Goal: Register for event/course: Sign up to attend an event or enroll in a course

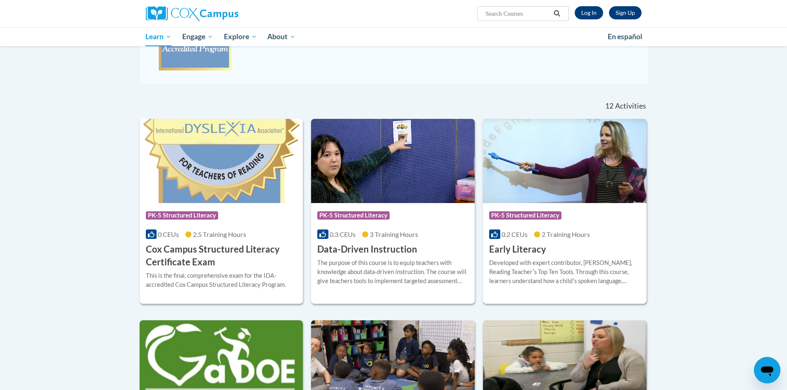
click at [539, 252] on h3 "Early Literacy" at bounding box center [517, 249] width 57 height 13
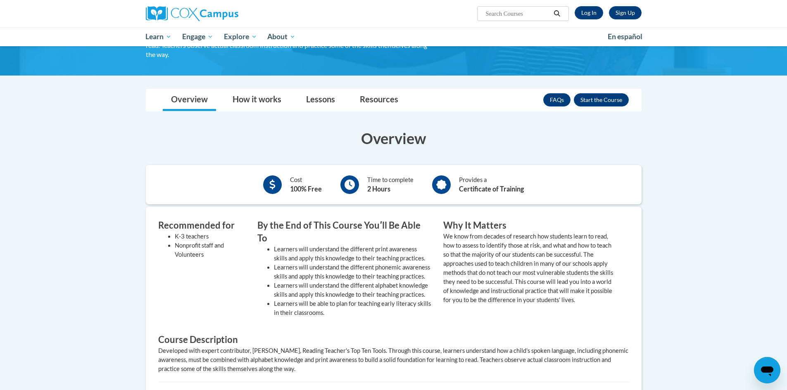
scroll to position [83, 0]
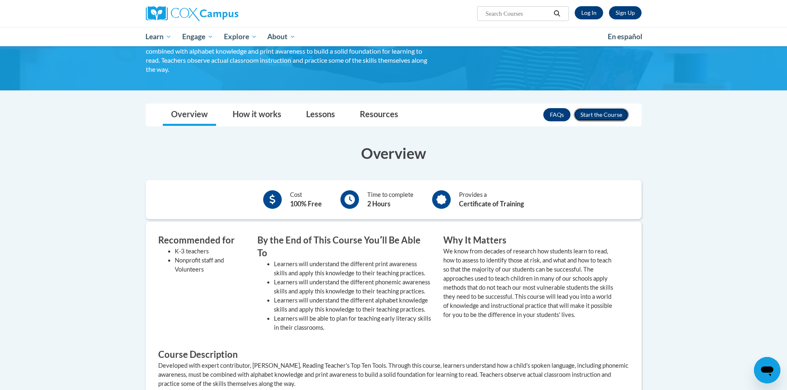
click at [600, 116] on button "Enroll" at bounding box center [600, 114] width 55 height 13
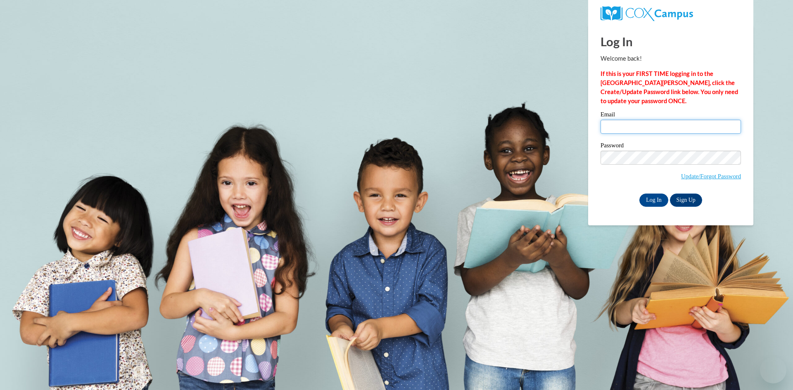
click at [618, 125] on input "Email" at bounding box center [670, 127] width 140 height 14
type input "mbaker@georgiasouthern.edu"
click at [639, 194] on input "Log In" at bounding box center [653, 200] width 29 height 13
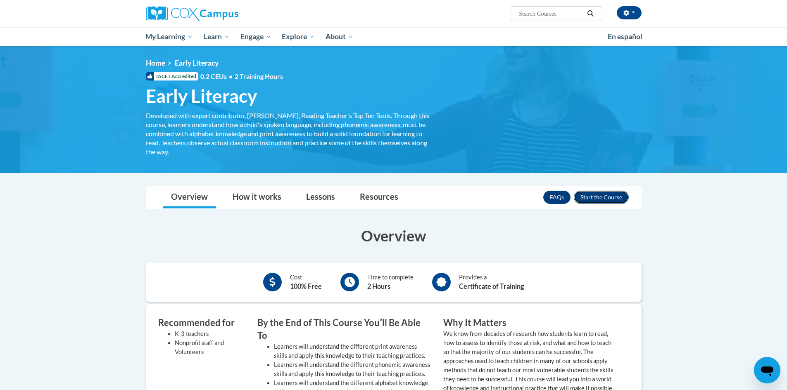
click at [598, 195] on button "Enroll" at bounding box center [600, 197] width 55 height 13
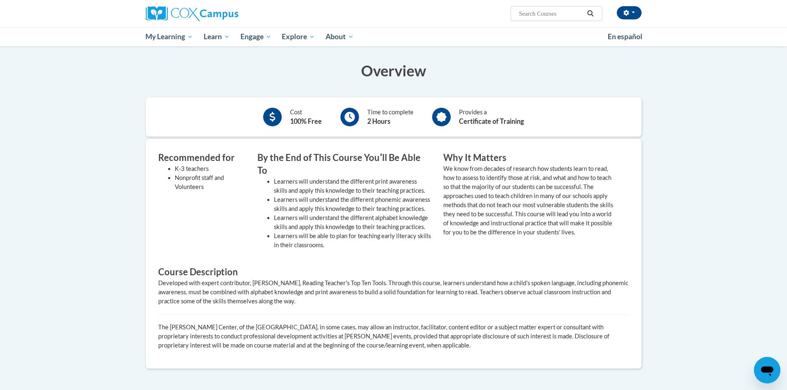
scroll to position [137, 0]
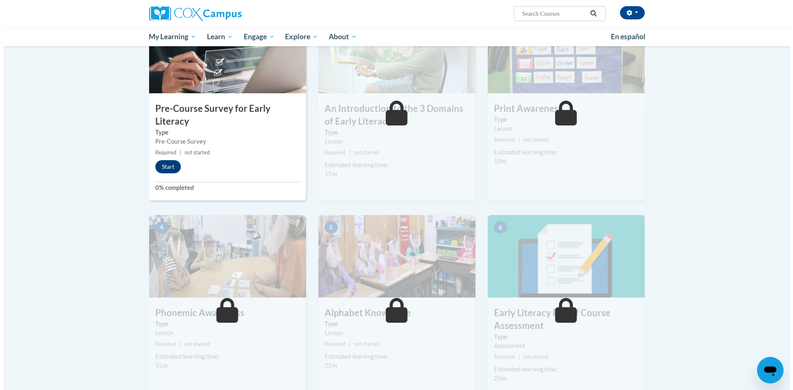
scroll to position [206, 0]
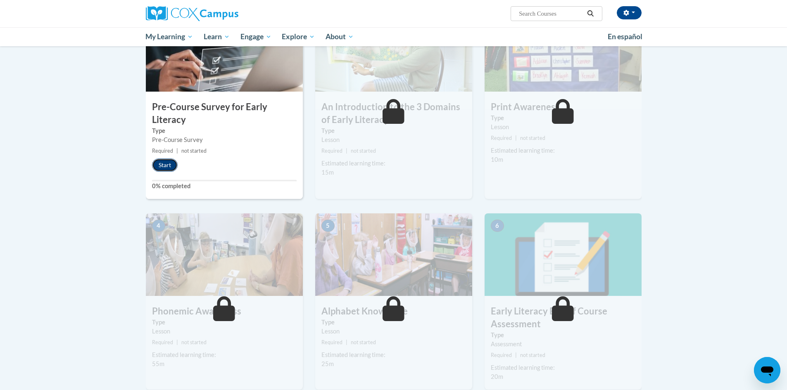
click at [167, 169] on button "Start" at bounding box center [165, 165] width 26 height 13
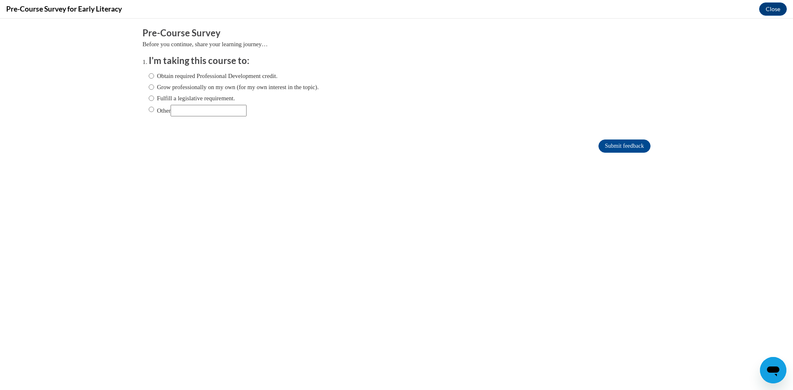
scroll to position [0, 0]
click at [149, 74] on input "Obtain required Professional Development credit." at bounding box center [151, 75] width 5 height 9
radio input "true"
click at [633, 150] on input "Submit feedback" at bounding box center [624, 146] width 52 height 13
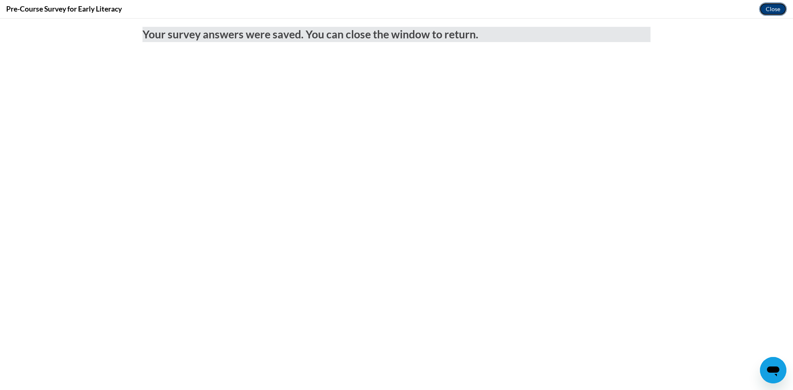
click at [777, 12] on button "Close" at bounding box center [773, 8] width 28 height 13
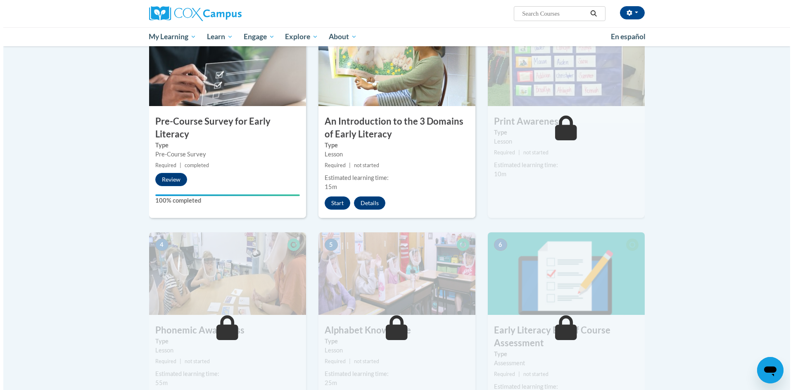
scroll to position [206, 0]
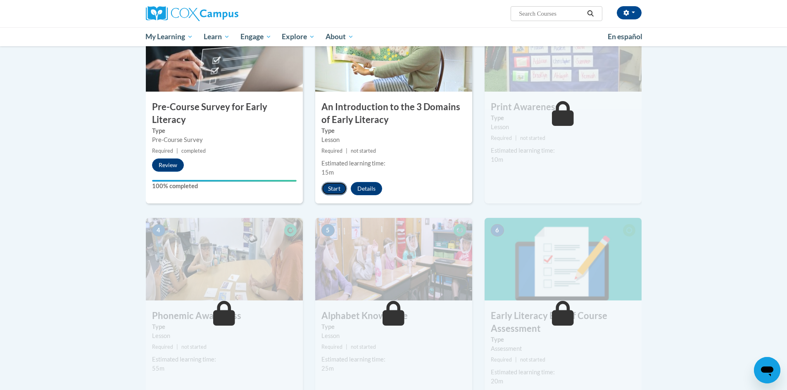
click at [339, 194] on button "Start" at bounding box center [334, 188] width 26 height 13
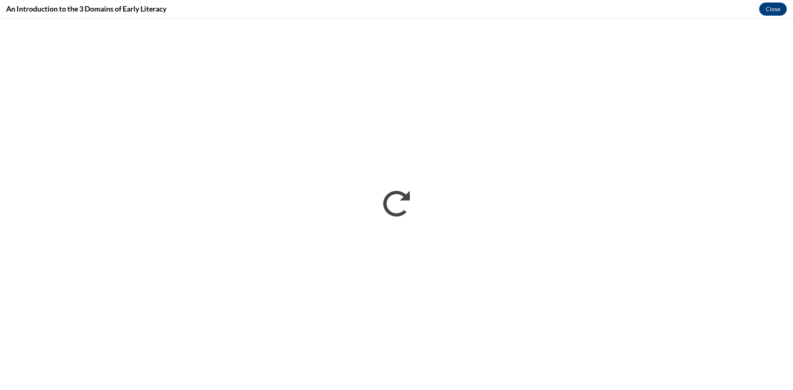
scroll to position [0, 0]
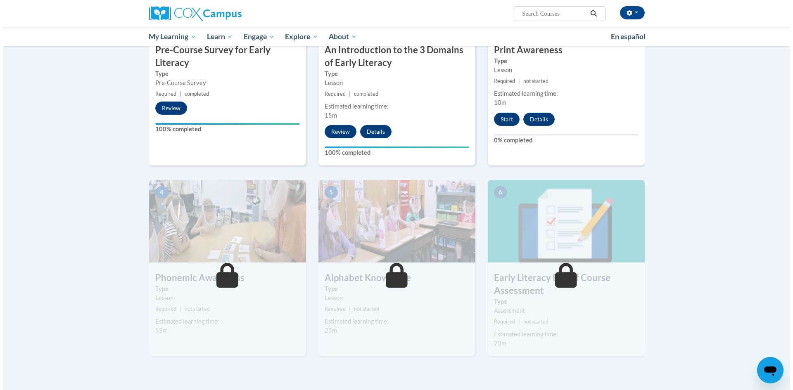
scroll to position [235, 0]
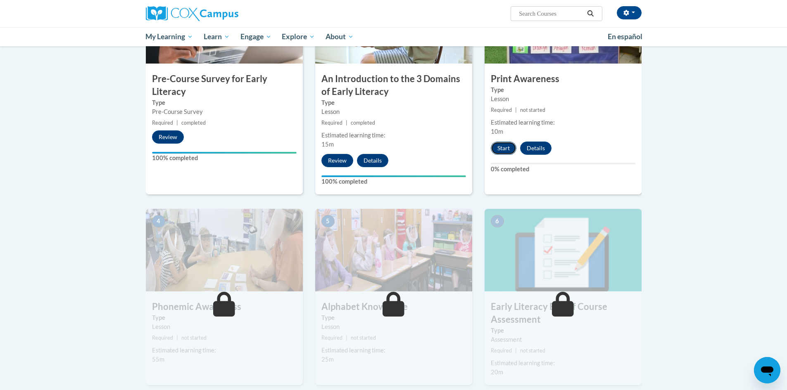
click at [497, 150] on button "Start" at bounding box center [503, 148] width 26 height 13
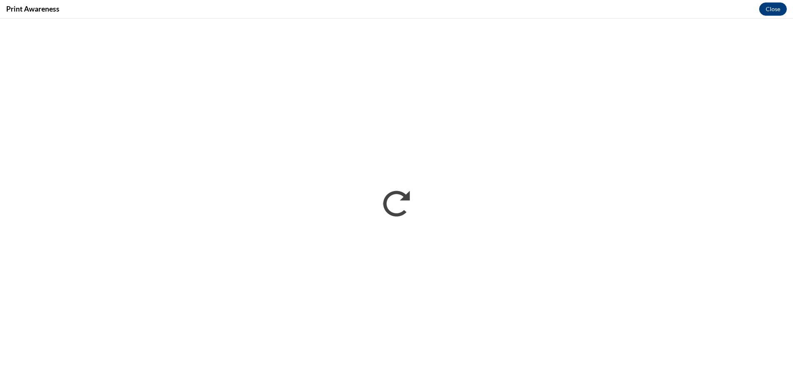
scroll to position [0, 0]
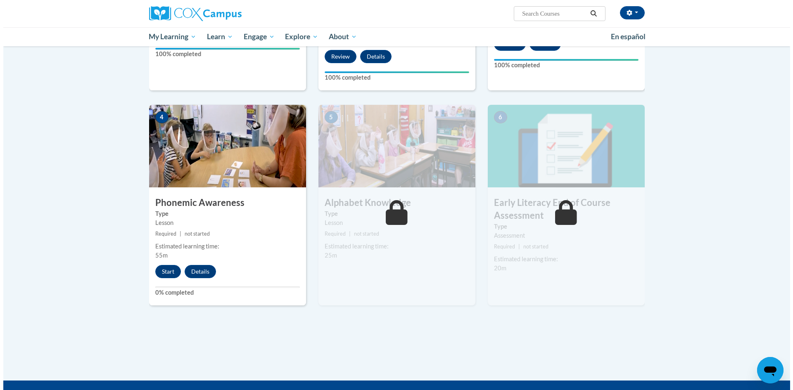
scroll to position [289, 0]
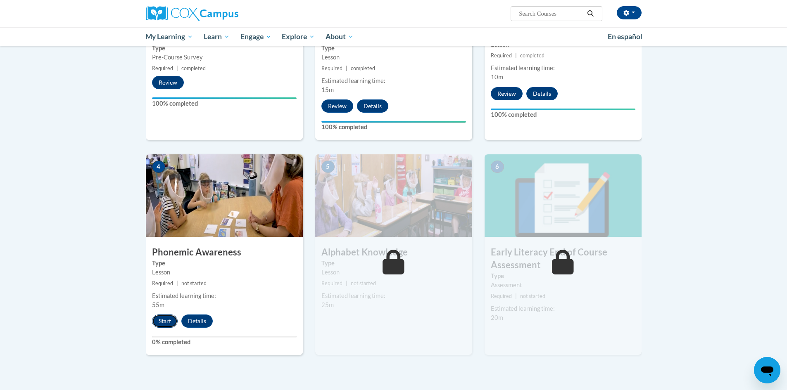
click at [167, 322] on button "Start" at bounding box center [165, 321] width 26 height 13
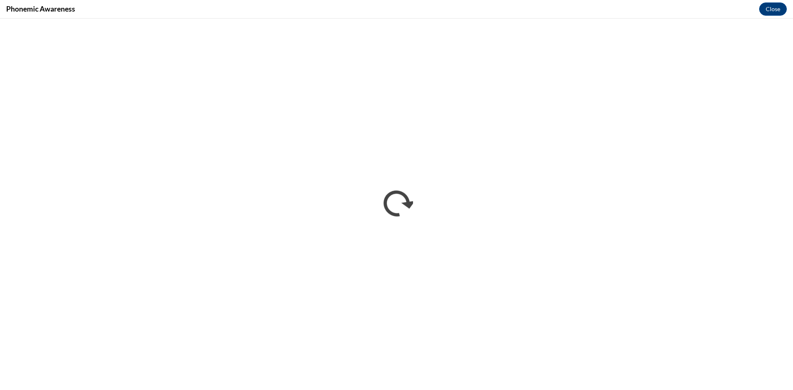
scroll to position [0, 0]
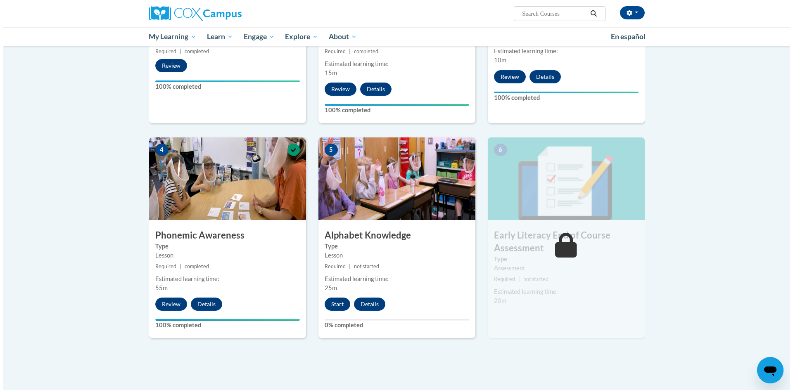
scroll to position [372, 0]
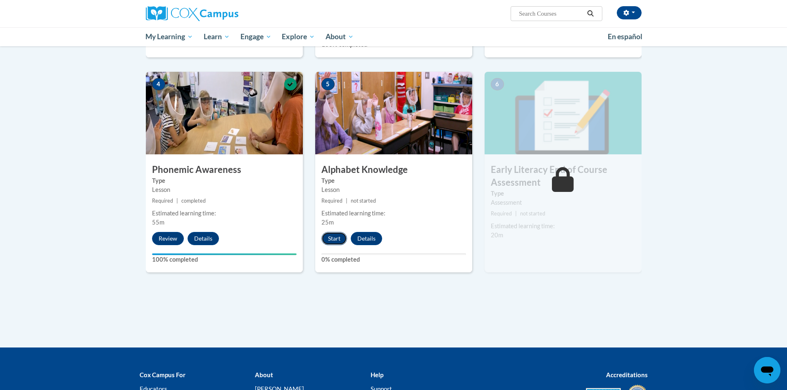
click at [333, 241] on button "Start" at bounding box center [334, 238] width 26 height 13
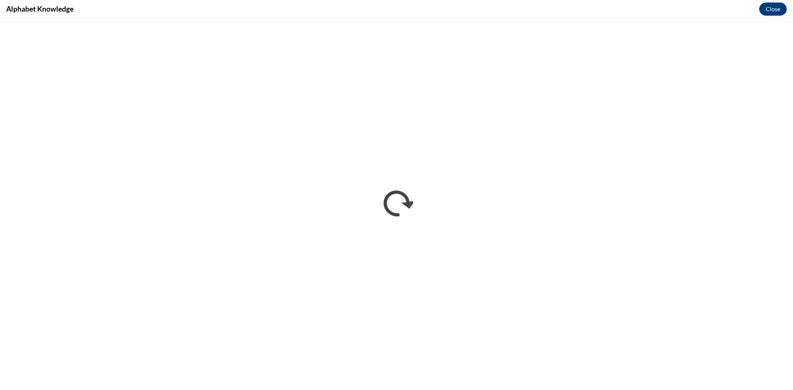
scroll to position [0, 0]
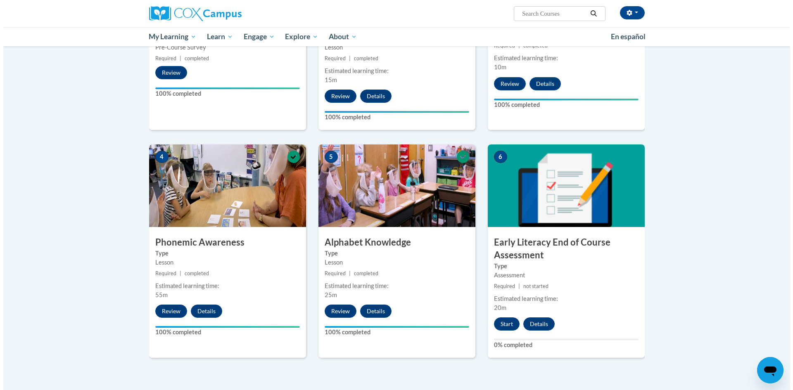
scroll to position [372, 0]
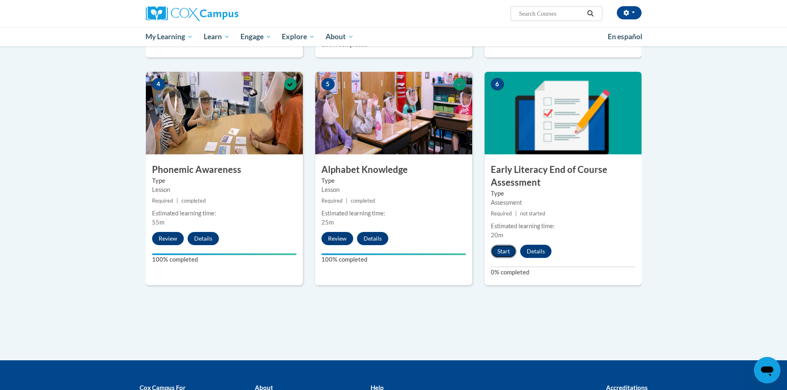
click at [509, 256] on button "Start" at bounding box center [503, 251] width 26 height 13
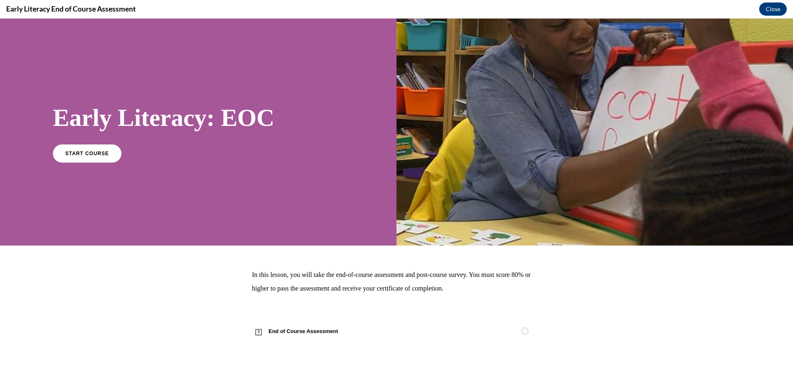
scroll to position [0, 0]
click at [96, 158] on link "START COURSE" at bounding box center [87, 153] width 72 height 19
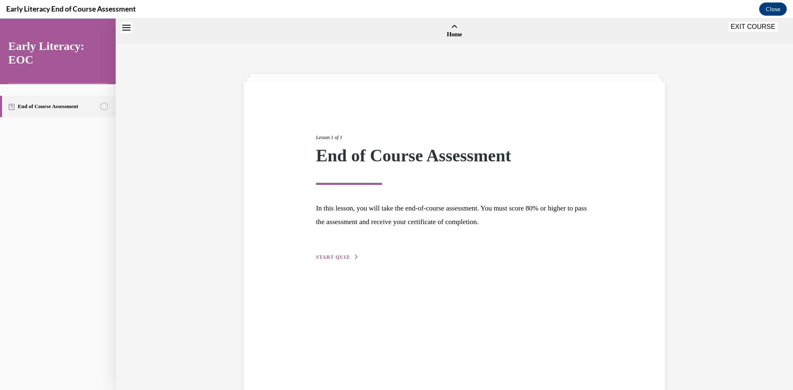
scroll to position [26, 0]
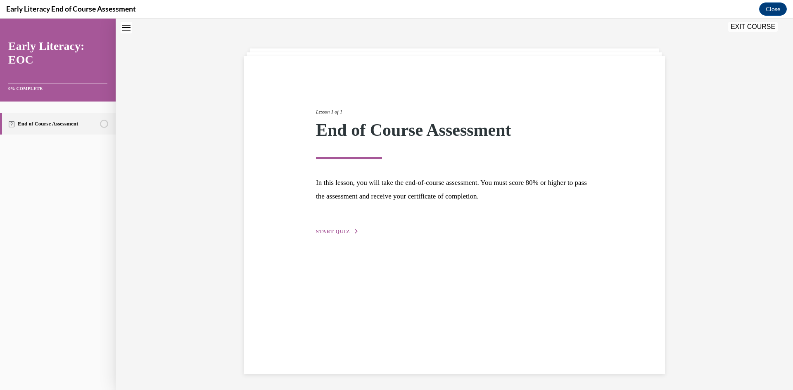
click at [337, 232] on span "START QUIZ" at bounding box center [333, 232] width 34 height 6
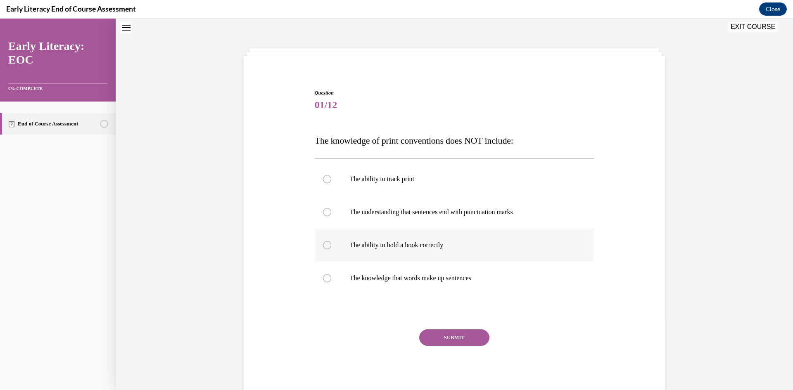
click at [396, 244] on p "The ability to hold a book correctly" at bounding box center [462, 245] width 224 height 8
click at [447, 345] on button "SUBMIT" at bounding box center [454, 337] width 70 height 17
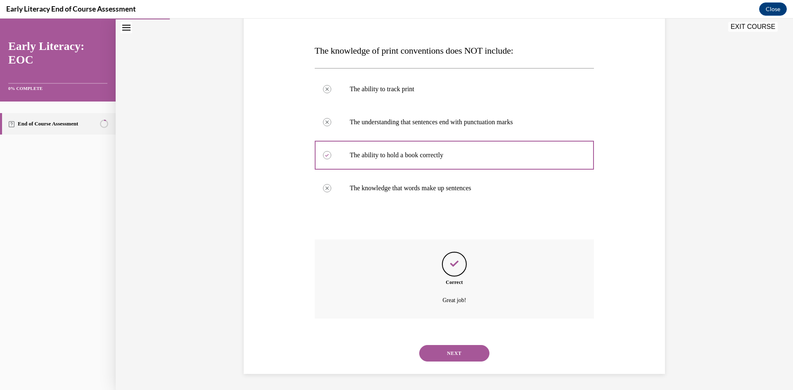
scroll to position [116, 0]
click at [445, 347] on button "NEXT" at bounding box center [454, 353] width 70 height 17
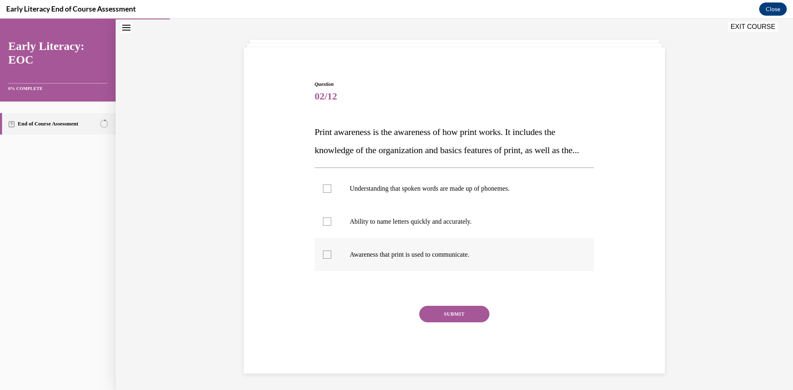
click at [356, 252] on p "Awareness that print is used to communicate." at bounding box center [462, 255] width 224 height 8
click at [380, 256] on p "Awareness that print is used to communicate." at bounding box center [462, 255] width 224 height 8
click at [439, 316] on button "SUBMIT" at bounding box center [454, 314] width 70 height 17
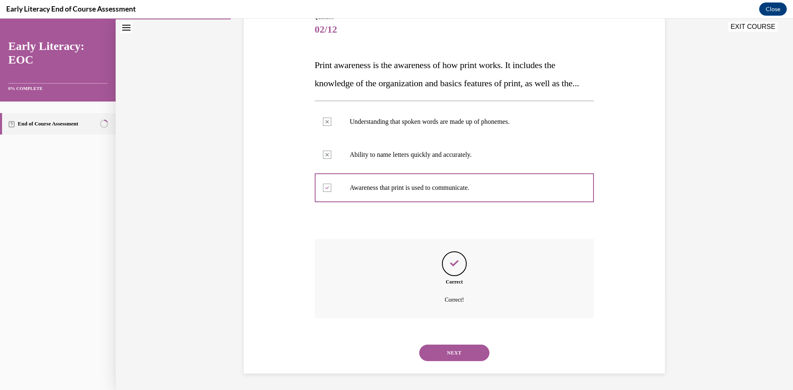
scroll to position [119, 0]
click at [448, 351] on button "NEXT" at bounding box center [454, 353] width 70 height 17
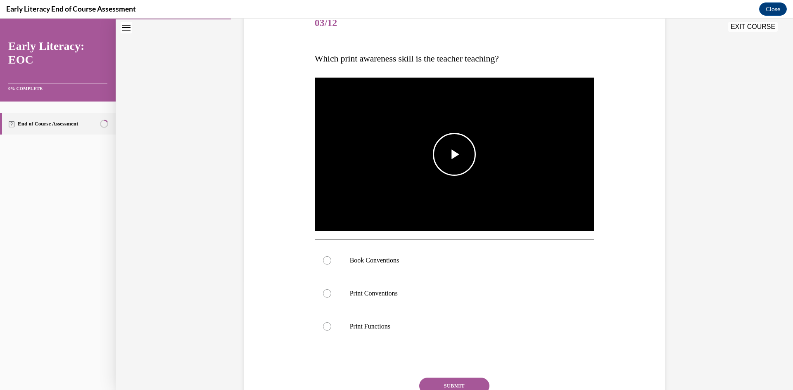
scroll to position [109, 0]
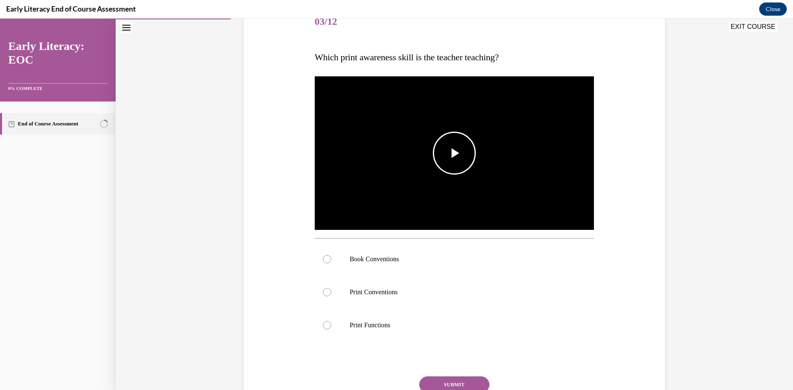
click at [454, 153] on span "Video player" at bounding box center [454, 153] width 0 height 0
click at [389, 256] on p "Book Conventions" at bounding box center [462, 259] width 224 height 8
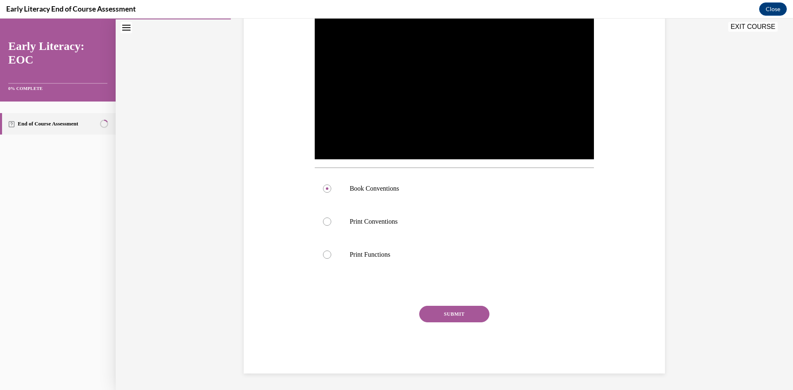
click at [457, 310] on button "SUBMIT" at bounding box center [454, 314] width 70 height 17
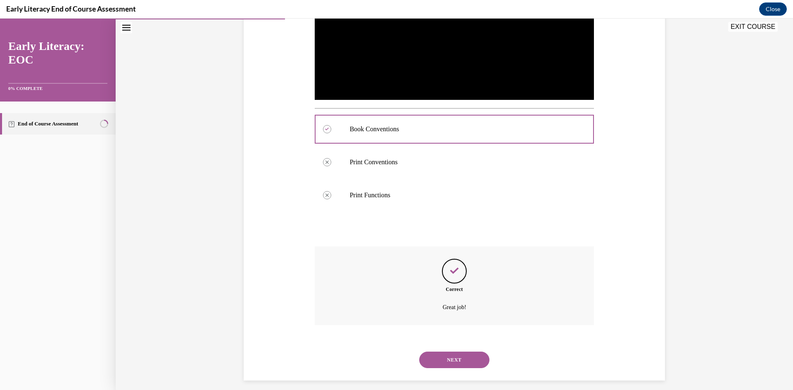
scroll to position [246, 0]
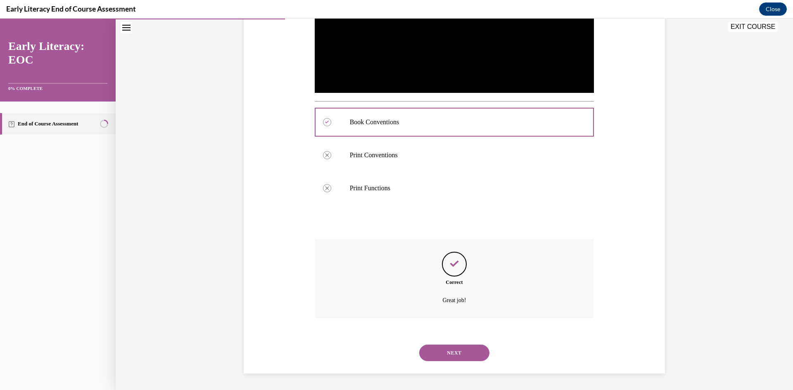
click at [452, 349] on button "NEXT" at bounding box center [454, 353] width 70 height 17
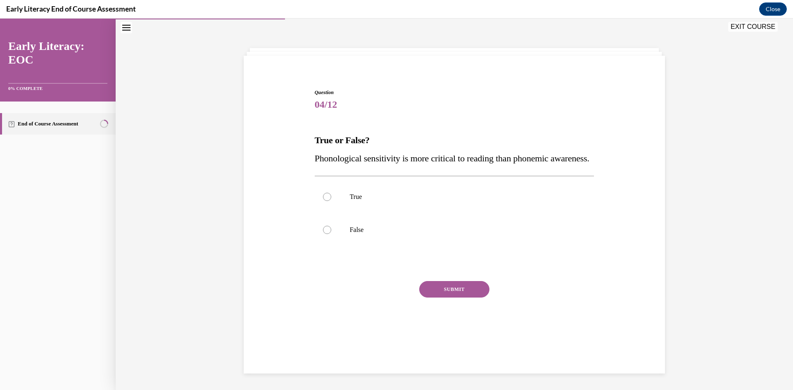
scroll to position [26, 0]
click at [322, 242] on div at bounding box center [455, 229] width 280 height 33
click at [444, 298] on button "SUBMIT" at bounding box center [454, 289] width 70 height 17
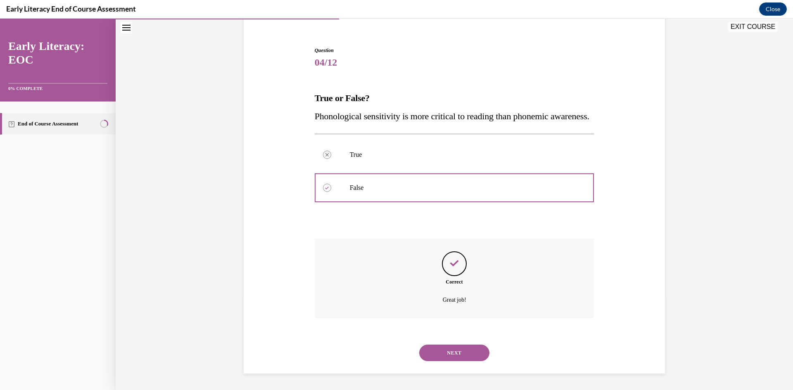
scroll to position [86, 0]
click at [463, 349] on button "NEXT" at bounding box center [454, 353] width 70 height 17
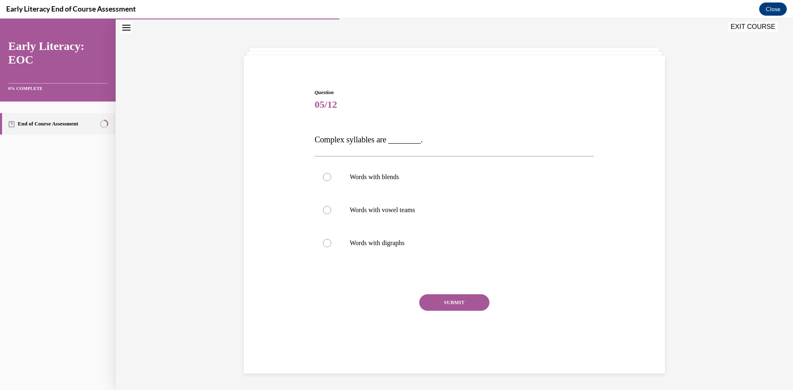
scroll to position [26, 0]
click at [370, 180] on p "Words with blends" at bounding box center [462, 177] width 224 height 8
click at [437, 302] on button "SUBMIT" at bounding box center [454, 302] width 70 height 17
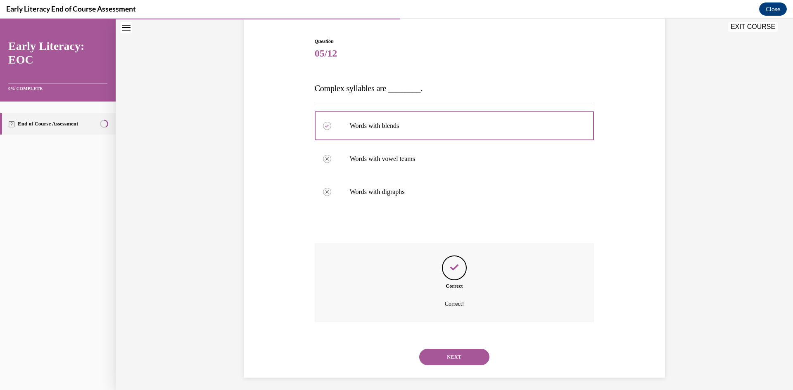
scroll to position [81, 0]
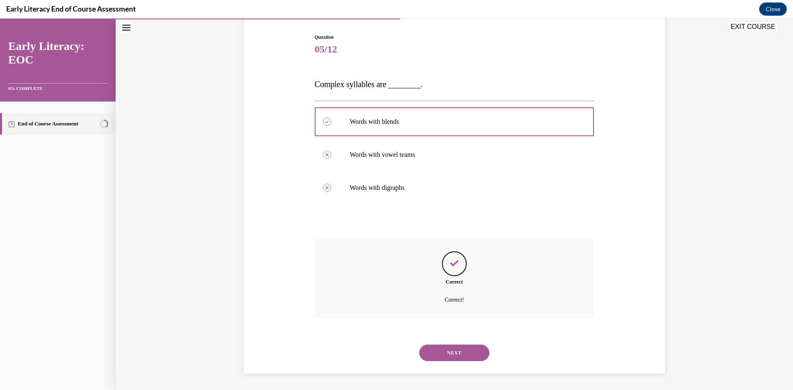
click at [457, 350] on button "NEXT" at bounding box center [454, 353] width 70 height 17
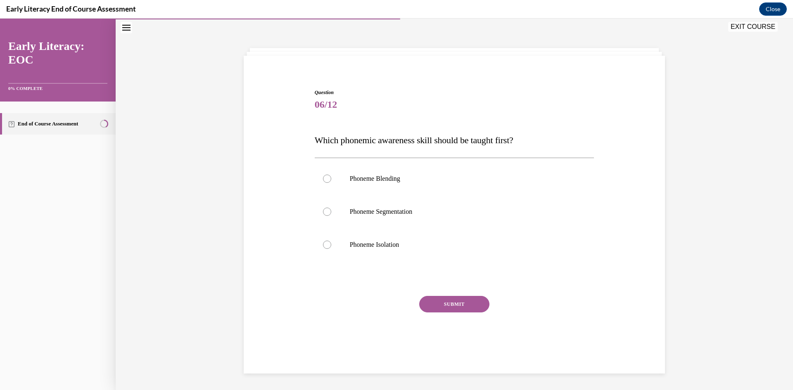
scroll to position [26, 0]
click at [368, 244] on p "Phoneme Isolation" at bounding box center [462, 245] width 224 height 8
click at [449, 303] on button "SUBMIT" at bounding box center [454, 304] width 70 height 17
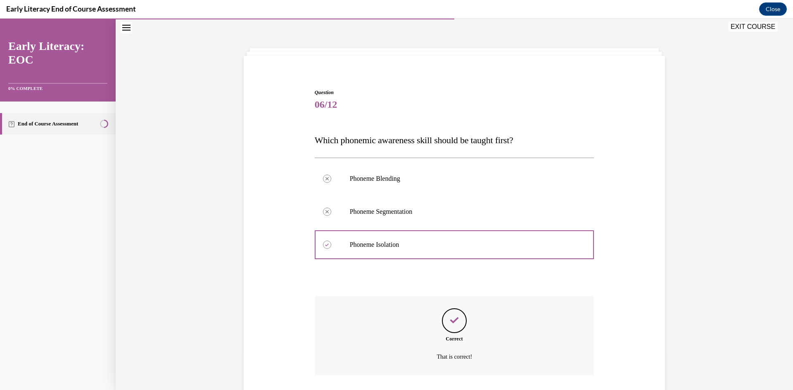
scroll to position [83, 0]
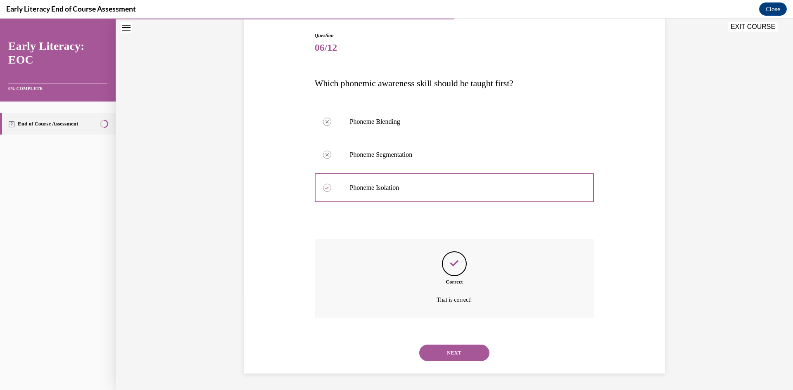
click at [466, 354] on button "NEXT" at bounding box center [454, 353] width 70 height 17
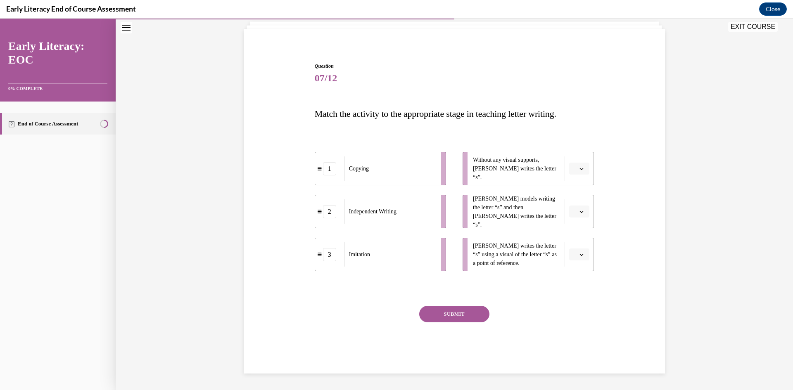
scroll to position [52, 0]
click at [579, 211] on icon "button" at bounding box center [581, 212] width 4 height 4
click at [579, 211] on icon "button" at bounding box center [581, 211] width 4 height 5
click at [583, 211] on button "button" at bounding box center [579, 212] width 20 height 12
click at [578, 284] on div "3" at bounding box center [575, 279] width 21 height 17
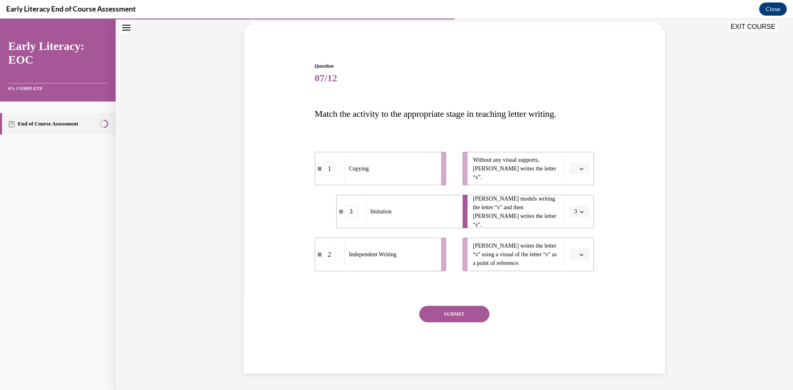
click at [581, 258] on button "button" at bounding box center [579, 255] width 20 height 12
click at [578, 284] on div "1" at bounding box center [575, 289] width 21 height 17
click at [578, 171] on span "button" at bounding box center [581, 169] width 6 height 6
click at [579, 216] on div "2" at bounding box center [575, 220] width 21 height 17
click at [470, 313] on button "SUBMIT" at bounding box center [454, 314] width 70 height 17
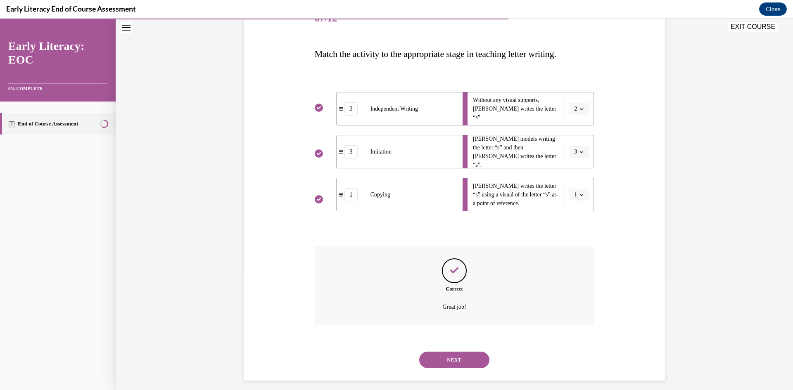
scroll to position [119, 0]
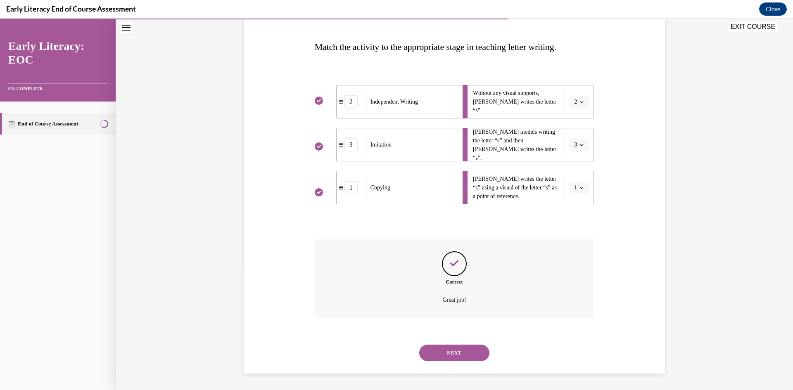
click at [445, 348] on button "NEXT" at bounding box center [454, 353] width 70 height 17
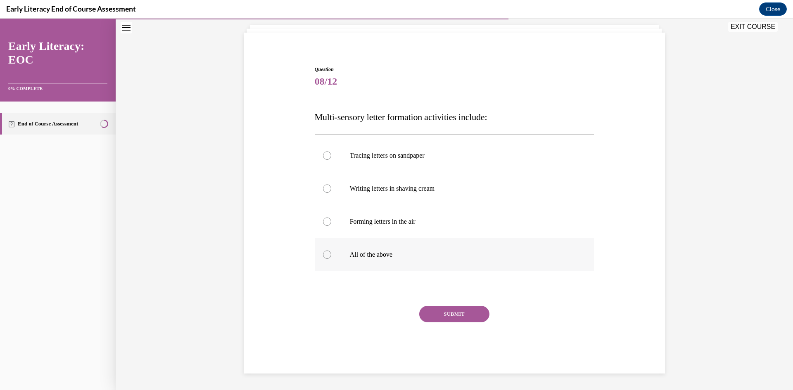
click at [376, 246] on div at bounding box center [455, 254] width 280 height 33
click at [441, 317] on button "SUBMIT" at bounding box center [454, 314] width 70 height 17
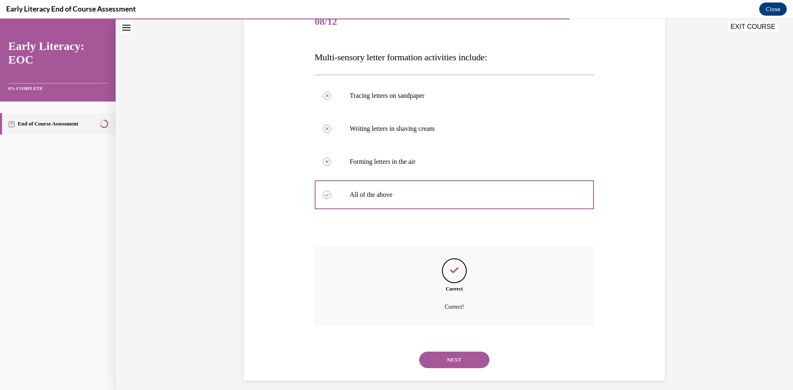
scroll to position [116, 0]
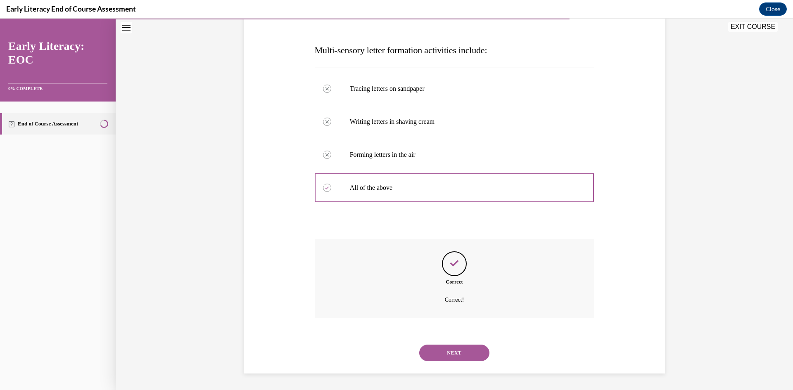
click at [460, 354] on button "NEXT" at bounding box center [454, 353] width 70 height 17
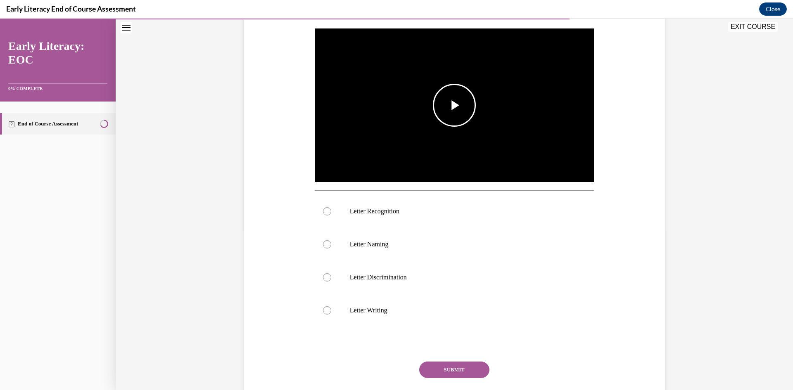
scroll to position [158, 0]
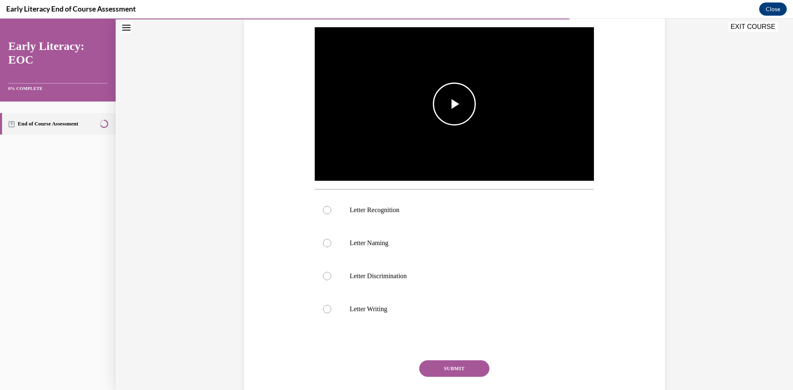
click at [454, 104] on span "Video player" at bounding box center [454, 104] width 0 height 0
click at [386, 210] on p "Letter Recognition" at bounding box center [462, 210] width 224 height 8
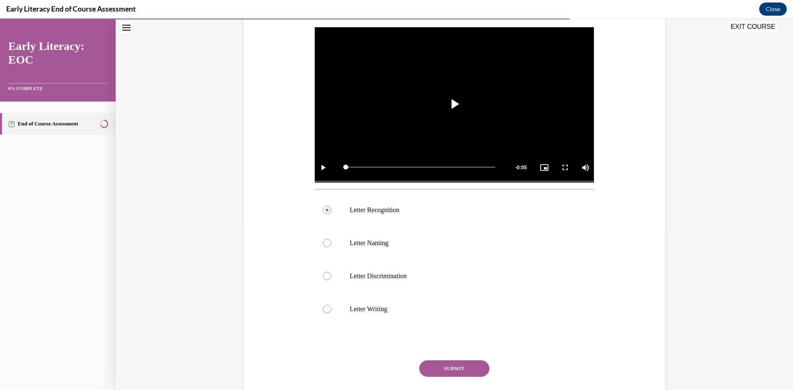
click at [455, 372] on button "SUBMIT" at bounding box center [454, 368] width 70 height 17
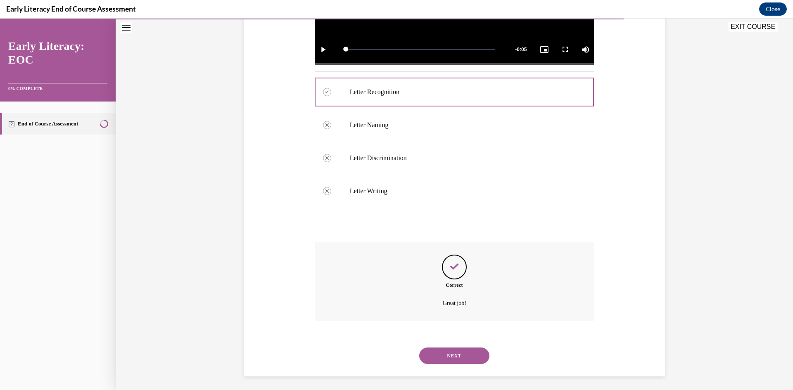
scroll to position [279, 0]
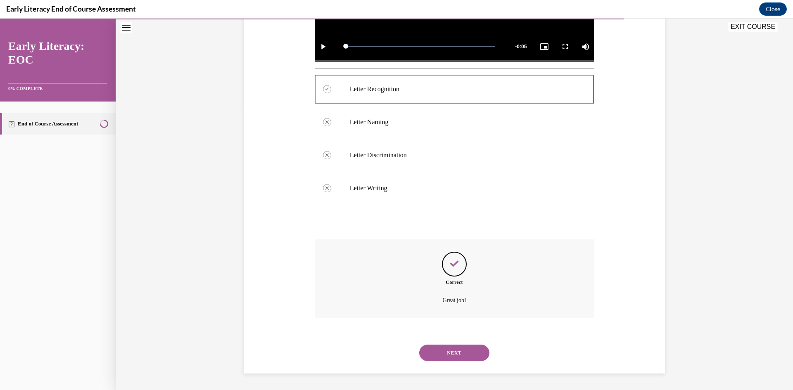
click at [455, 347] on button "NEXT" at bounding box center [454, 353] width 70 height 17
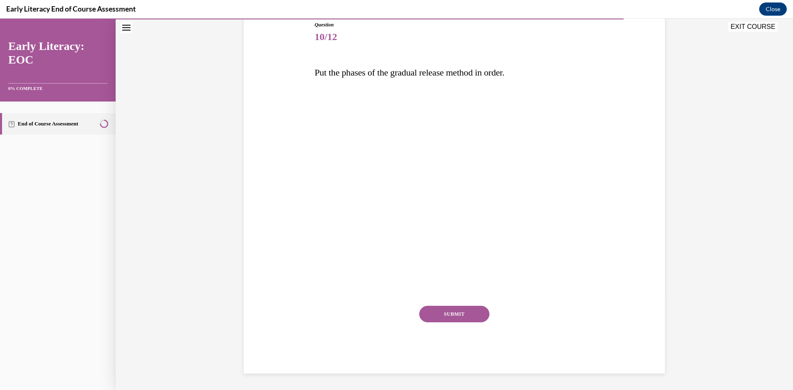
scroll to position [92, 0]
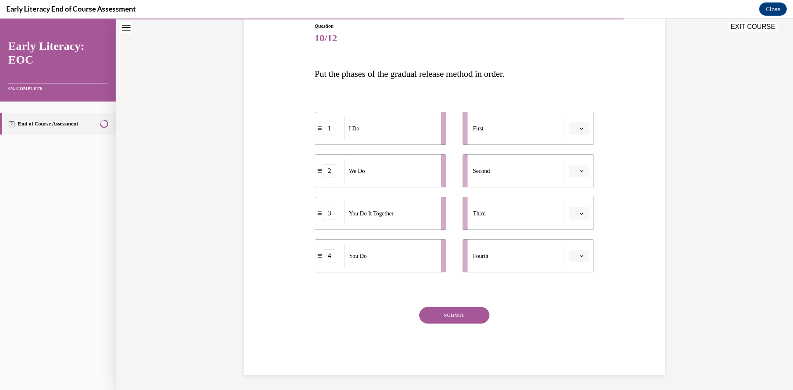
click at [583, 130] on button "button" at bounding box center [579, 128] width 20 height 12
click at [582, 128] on button "button" at bounding box center [579, 128] width 20 height 12
click at [579, 172] on icon "button" at bounding box center [581, 171] width 4 height 4
click at [579, 171] on icon "button" at bounding box center [581, 170] width 4 height 5
drag, startPoint x: 317, startPoint y: 174, endPoint x: 478, endPoint y: 140, distance: 164.6
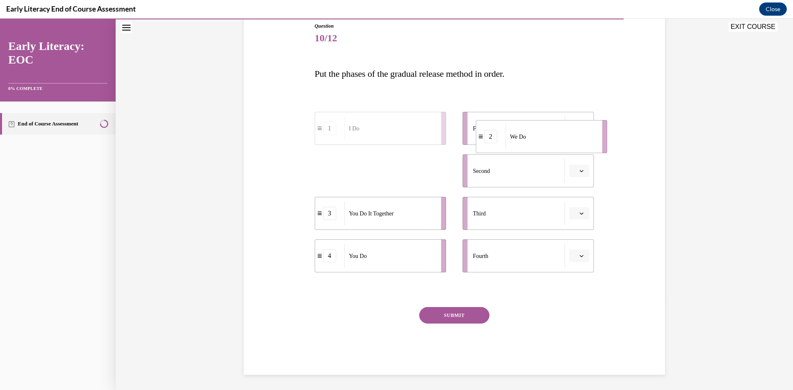
click at [478, 140] on div "2" at bounding box center [490, 136] width 29 height 13
drag, startPoint x: 317, startPoint y: 219, endPoint x: 305, endPoint y: 216, distance: 13.2
click at [311, 213] on div "3" at bounding box center [325, 206] width 29 height 13
drag, startPoint x: 316, startPoint y: 175, endPoint x: 408, endPoint y: 128, distance: 103.6
click at [408, 126] on div "1" at bounding box center [421, 118] width 29 height 13
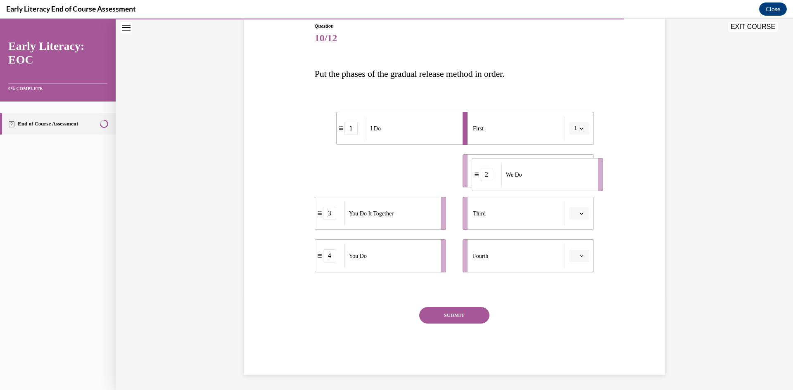
drag, startPoint x: 317, startPoint y: 172, endPoint x: 474, endPoint y: 175, distance: 156.9
click at [474, 175] on icon at bounding box center [476, 174] width 4 height 5
drag, startPoint x: 316, startPoint y: 216, endPoint x: 402, endPoint y: 216, distance: 85.9
click at [402, 216] on icon at bounding box center [403, 213] width 4 height 5
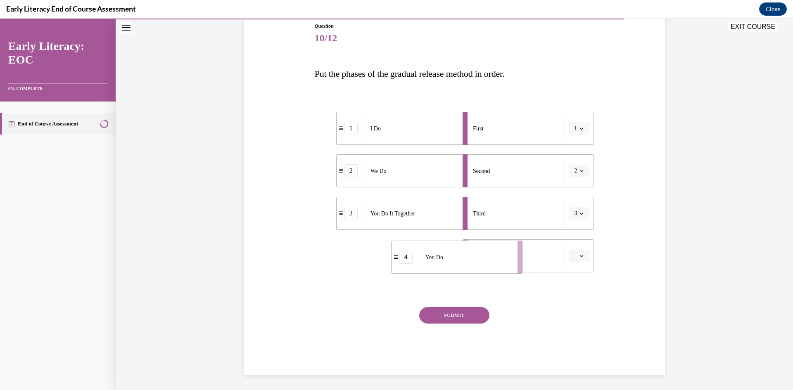
drag, startPoint x: 315, startPoint y: 258, endPoint x: 409, endPoint y: 260, distance: 94.1
click at [409, 260] on div "4" at bounding box center [405, 257] width 29 height 13
click at [454, 315] on button "SUBMIT" at bounding box center [454, 315] width 70 height 17
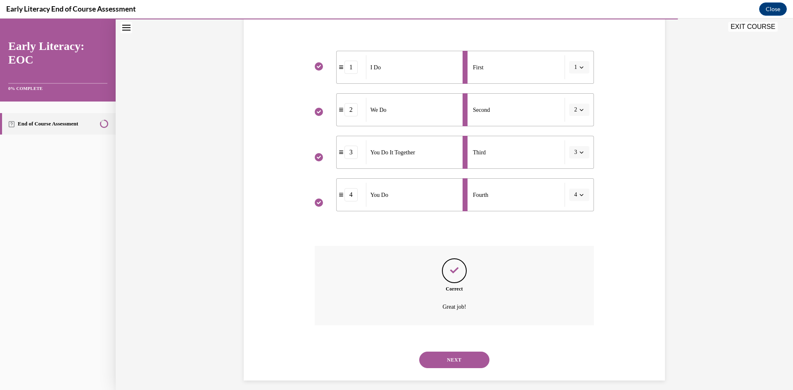
scroll to position [161, 0]
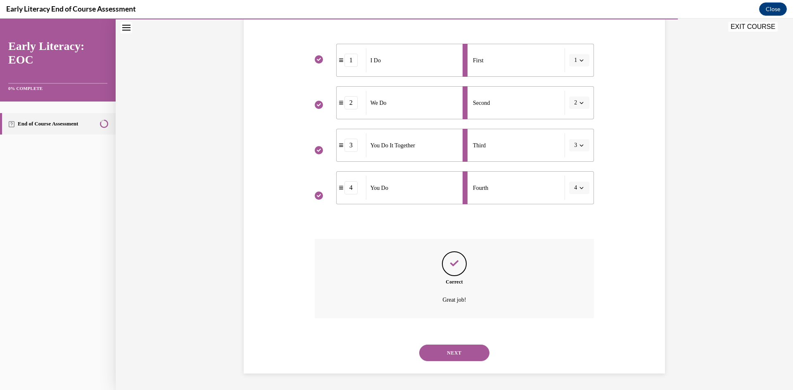
click at [451, 349] on button "NEXT" at bounding box center [454, 353] width 70 height 17
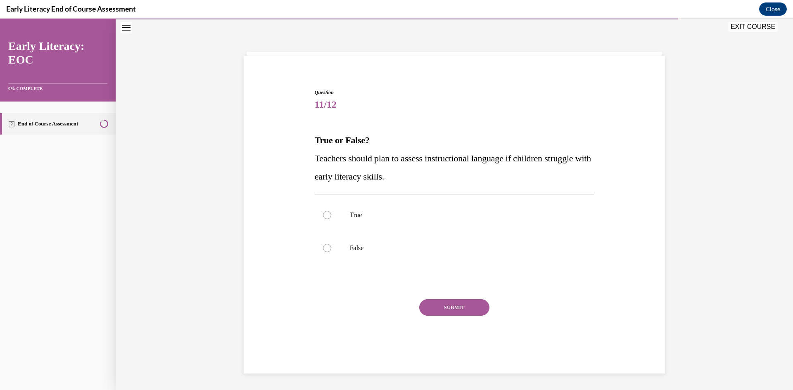
scroll to position [26, 0]
click at [359, 216] on p "True" at bounding box center [462, 215] width 224 height 8
click at [449, 307] on button "SUBMIT" at bounding box center [454, 307] width 70 height 17
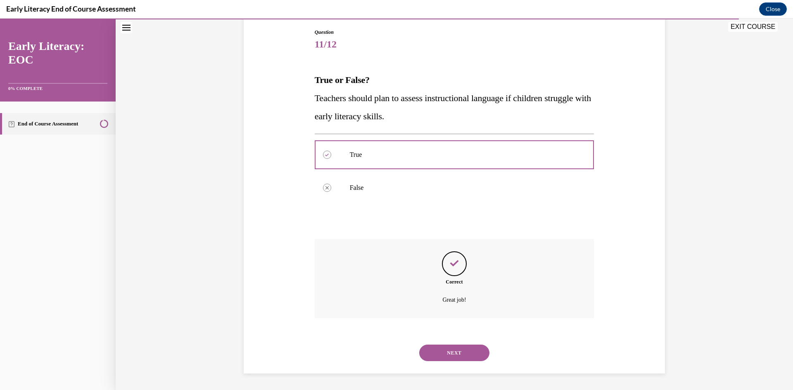
click at [456, 348] on button "NEXT" at bounding box center [454, 353] width 70 height 17
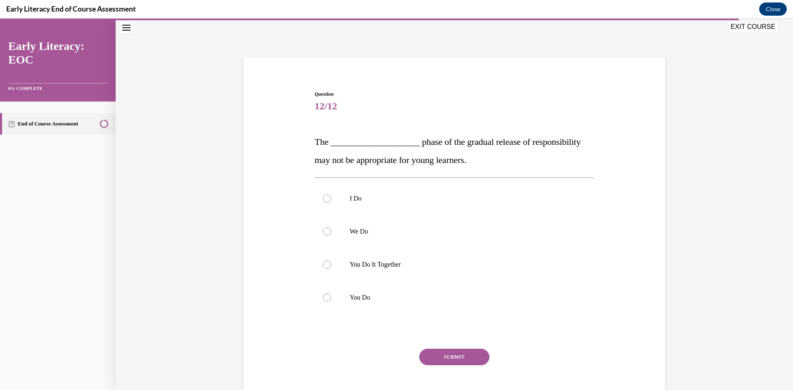
scroll to position [24, 0]
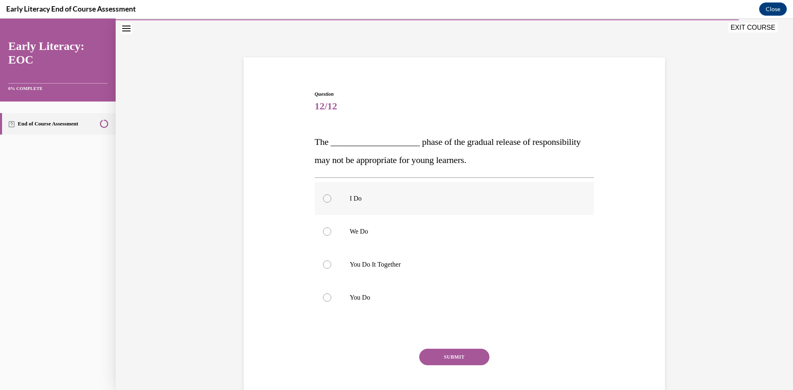
click at [363, 200] on p "I Do" at bounding box center [462, 198] width 224 height 8
click at [433, 356] on button "SUBMIT" at bounding box center [454, 357] width 70 height 17
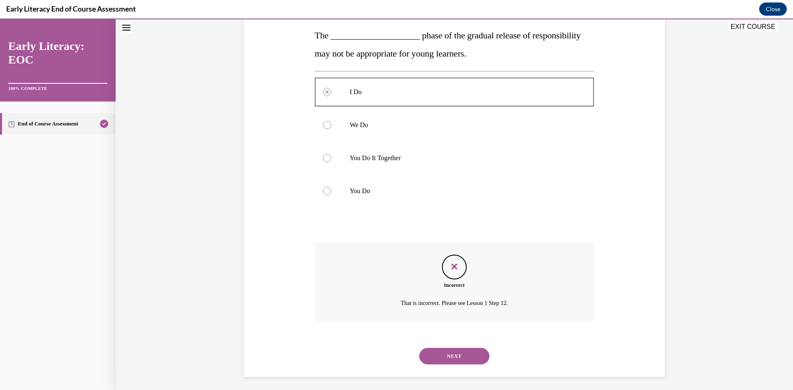
scroll to position [134, 0]
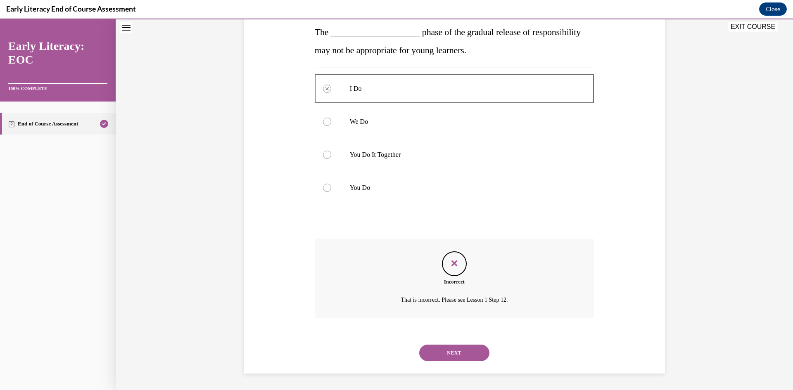
click at [455, 356] on button "NEXT" at bounding box center [454, 353] width 70 height 17
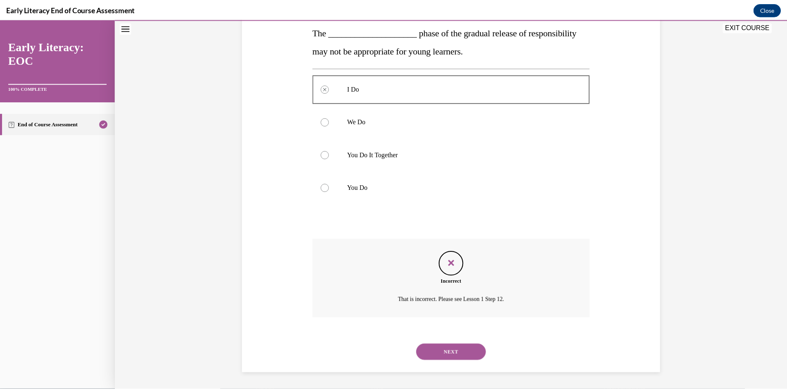
scroll to position [52, 0]
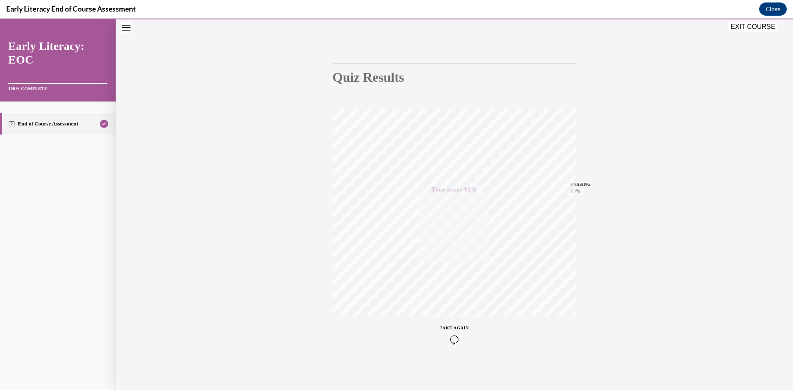
click at [747, 27] on button "EXIT COURSE" at bounding box center [753, 27] width 50 height 10
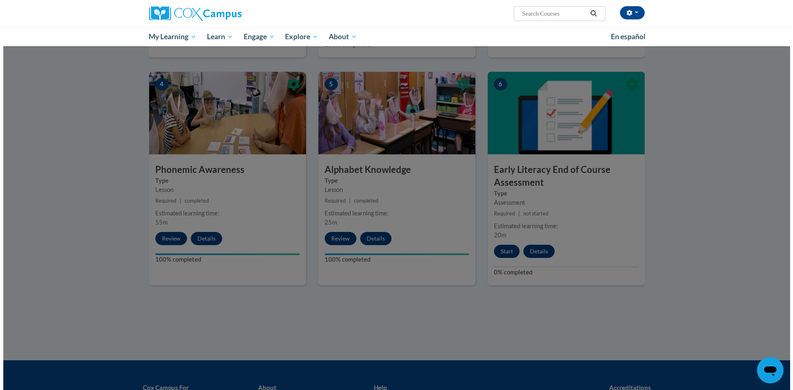
scroll to position [330, 0]
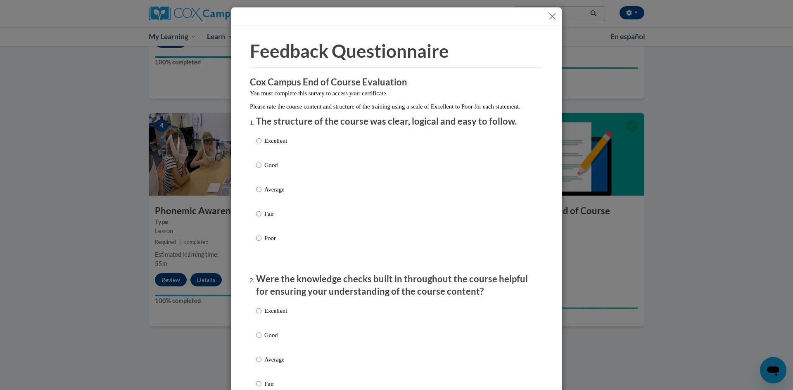
click at [258, 174] on label "Good" at bounding box center [271, 172] width 31 height 22
click at [258, 170] on input "Good" at bounding box center [258, 165] width 5 height 9
radio input "true"
drag, startPoint x: 257, startPoint y: 174, endPoint x: 524, endPoint y: 220, distance: 270.3
click at [526, 220] on div "Excellent Good Average Fair Poor" at bounding box center [396, 199] width 281 height 135
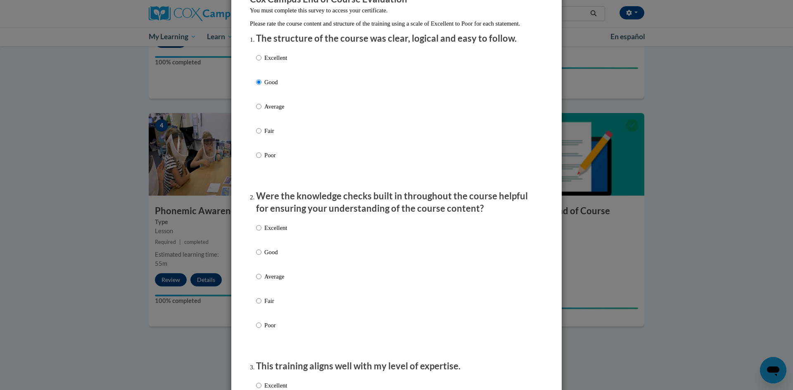
scroll to position [83, 0]
click at [256, 63] on input "Excellent" at bounding box center [258, 58] width 5 height 9
radio input "true"
click at [256, 257] on input "Good" at bounding box center [258, 252] width 5 height 9
radio input "true"
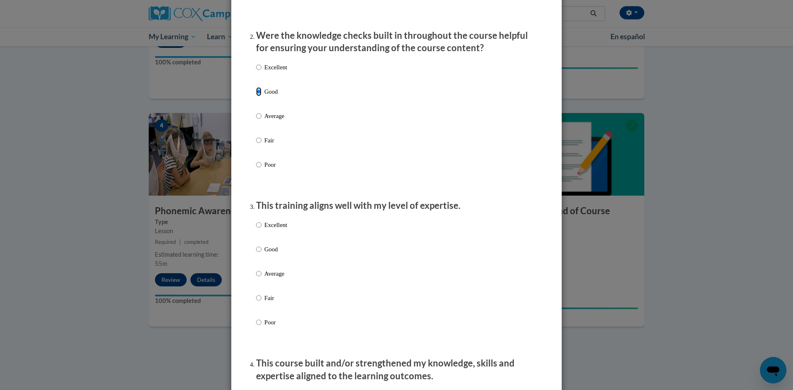
scroll to position [289, 0]
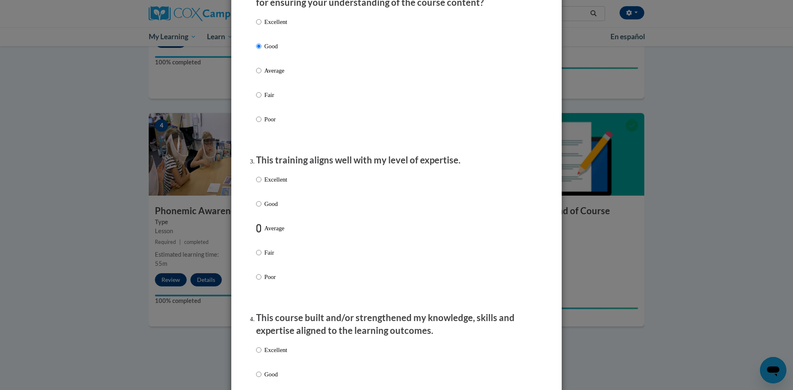
click at [258, 233] on input "Average" at bounding box center [258, 228] width 5 height 9
radio input "true"
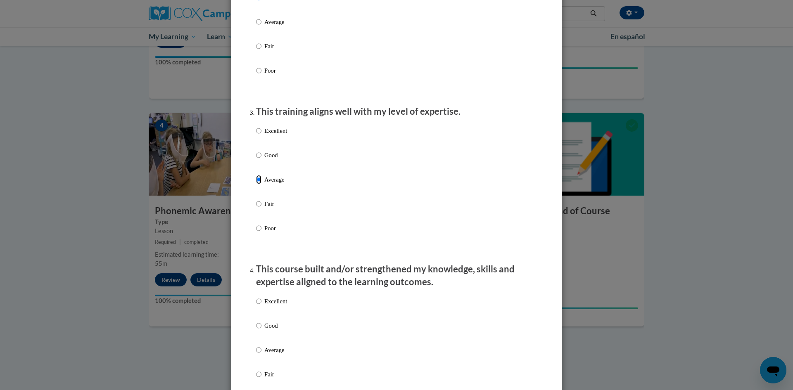
scroll to position [454, 0]
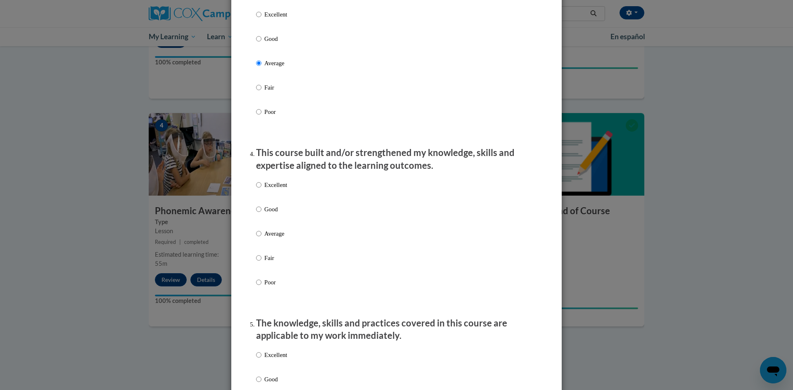
click at [256, 238] on input "Average" at bounding box center [258, 233] width 5 height 9
radio input "true"
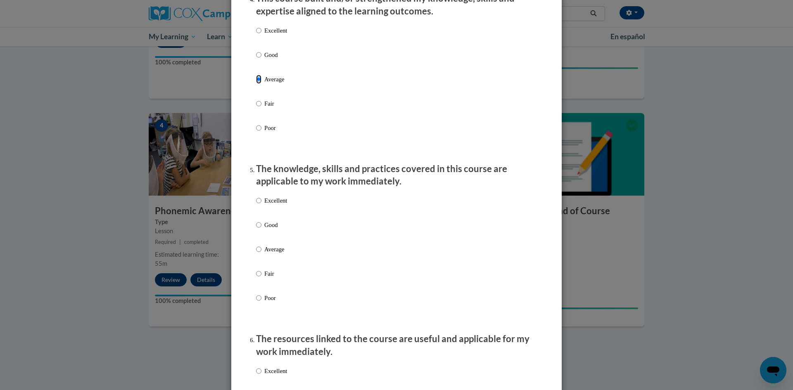
scroll to position [619, 0]
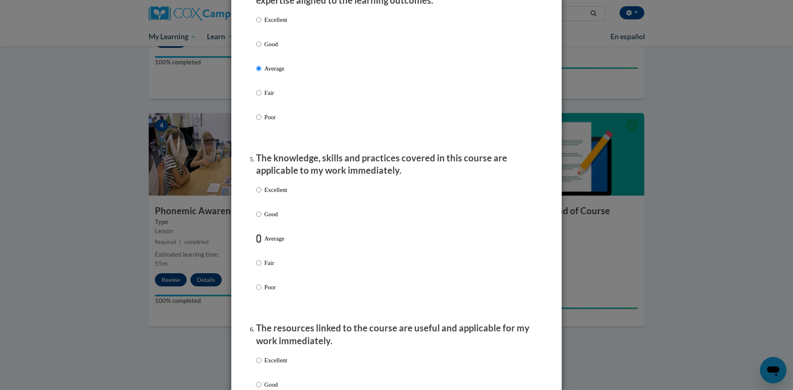
click at [256, 243] on input "Average" at bounding box center [258, 238] width 5 height 9
radio input "true"
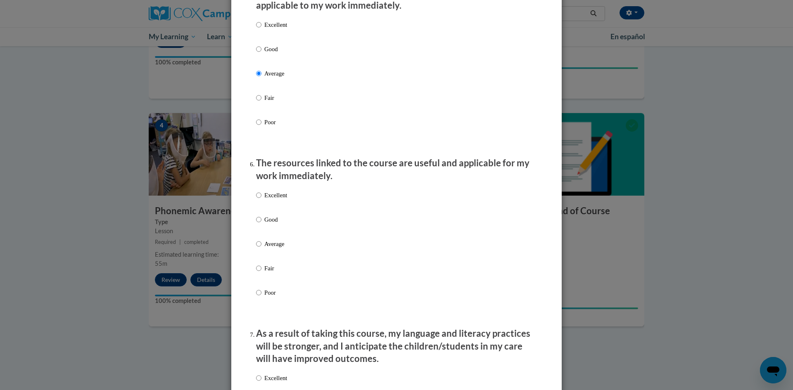
click at [264, 248] on p "Average" at bounding box center [275, 243] width 23 height 9
click at [261, 248] on input "Average" at bounding box center [258, 243] width 5 height 9
radio input "true"
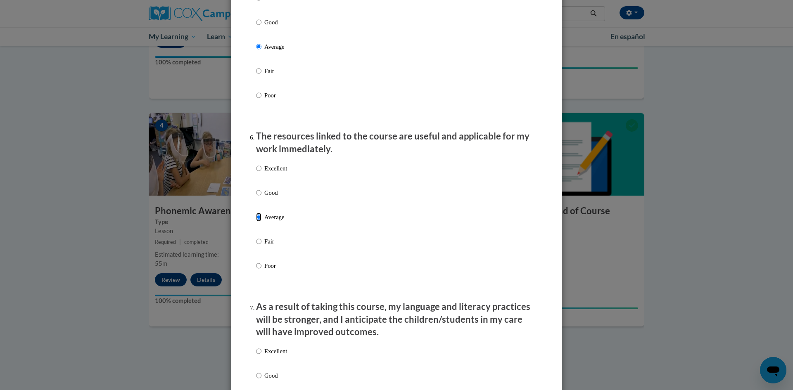
scroll to position [950, 0]
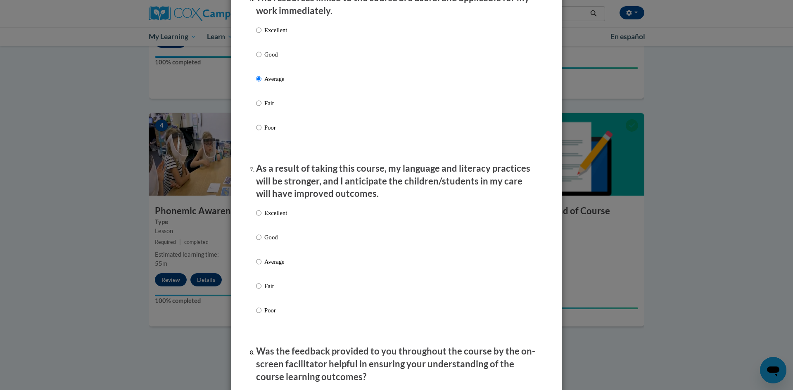
click at [265, 266] on p "Average" at bounding box center [275, 261] width 23 height 9
click at [261, 266] on input "Average" at bounding box center [258, 261] width 5 height 9
radio input "true"
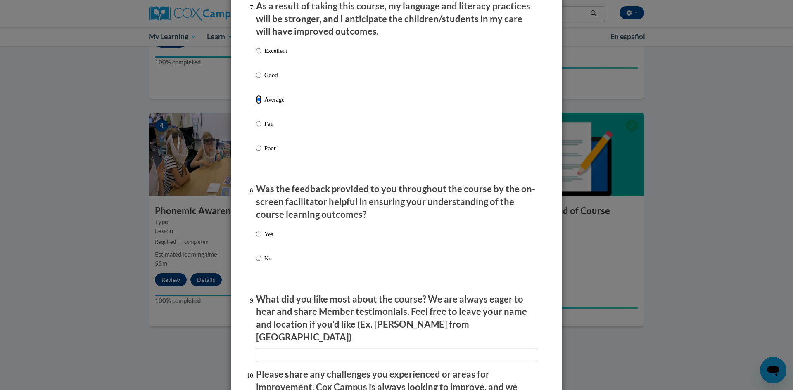
scroll to position [1115, 0]
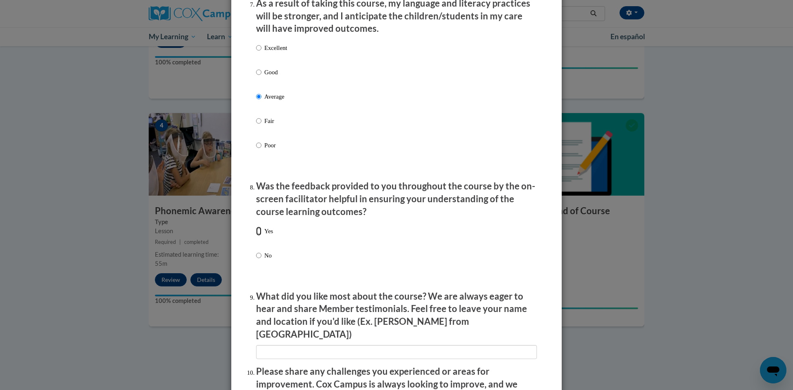
click at [257, 235] on input "Yes" at bounding box center [258, 231] width 5 height 9
radio input "true"
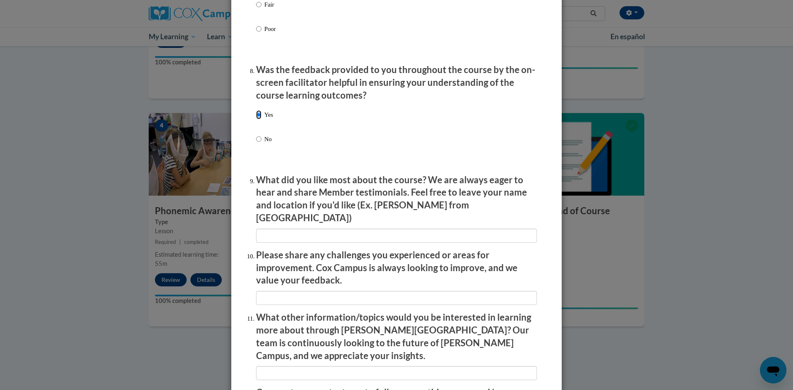
scroll to position [1239, 0]
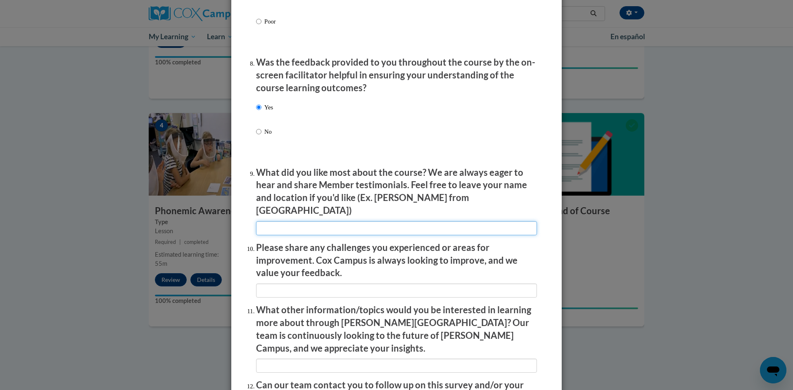
click at [386, 221] on input "textbox" at bounding box center [396, 228] width 281 height 14
type input "Easy to follow"
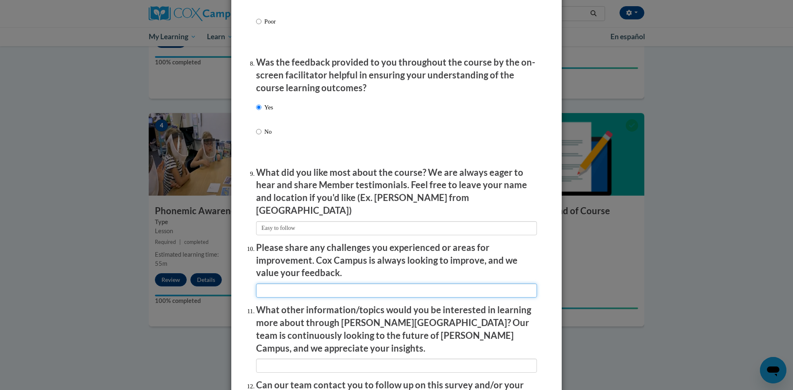
click at [361, 285] on input "textbox" at bounding box center [396, 291] width 281 height 14
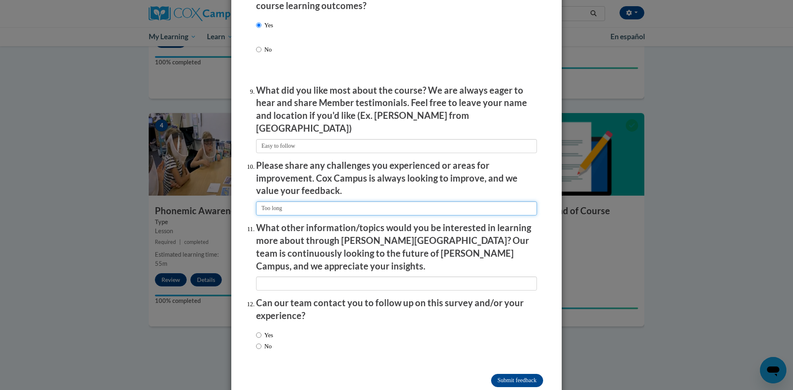
scroll to position [1321, 0]
type input "Too long"
click at [257, 341] on input "No" at bounding box center [258, 345] width 5 height 9
radio input "true"
click at [521, 374] on input "Submit feedback" at bounding box center [517, 380] width 52 height 13
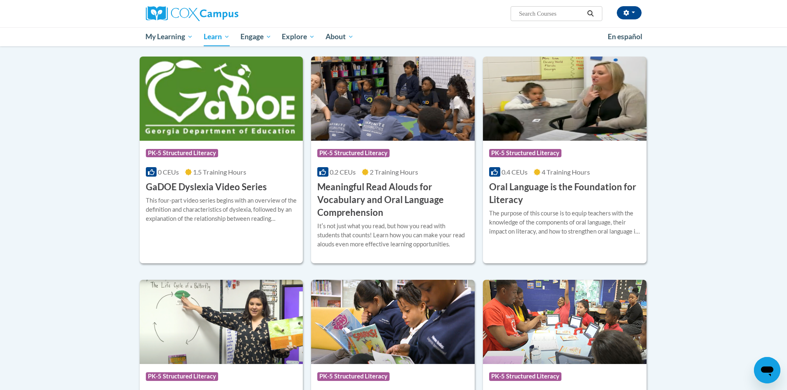
scroll to position [454, 0]
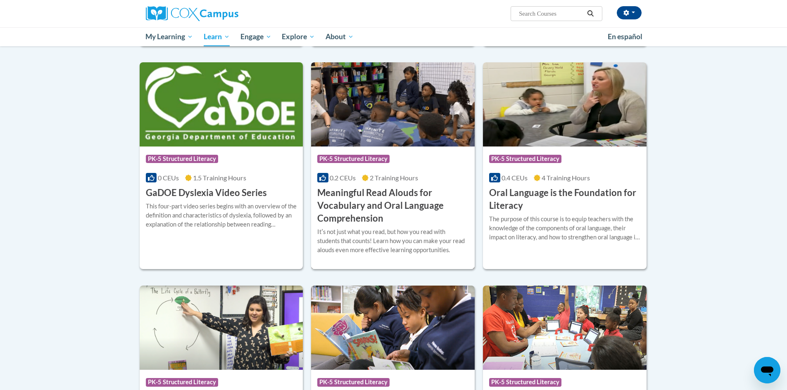
click at [362, 192] on h3 "Meaningful Read Alouds for Vocabulary and Oral Language Comprehension" at bounding box center [392, 206] width 151 height 38
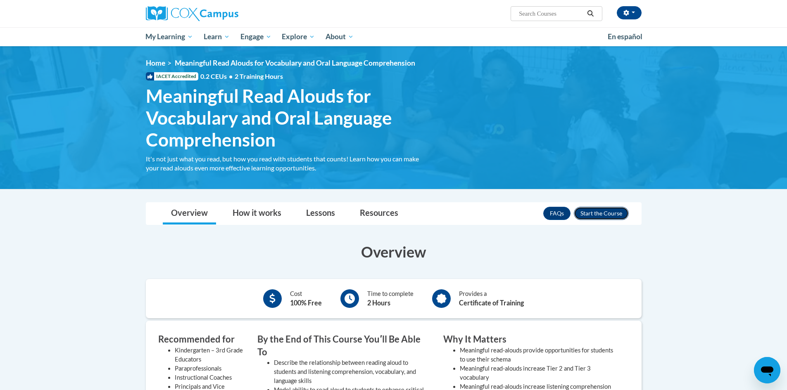
click at [610, 213] on button "Enroll" at bounding box center [600, 213] width 55 height 13
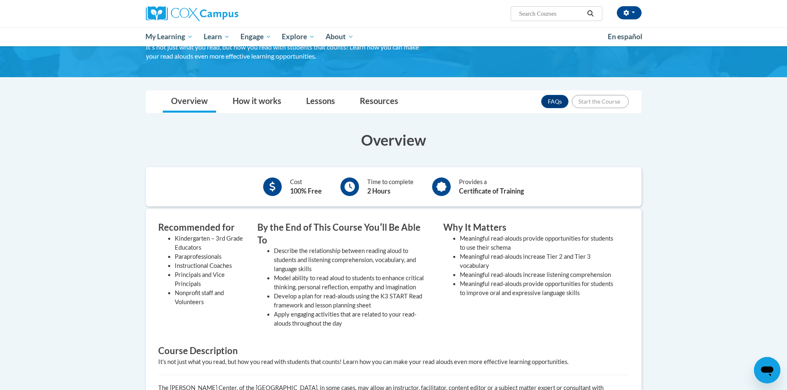
scroll to position [124, 0]
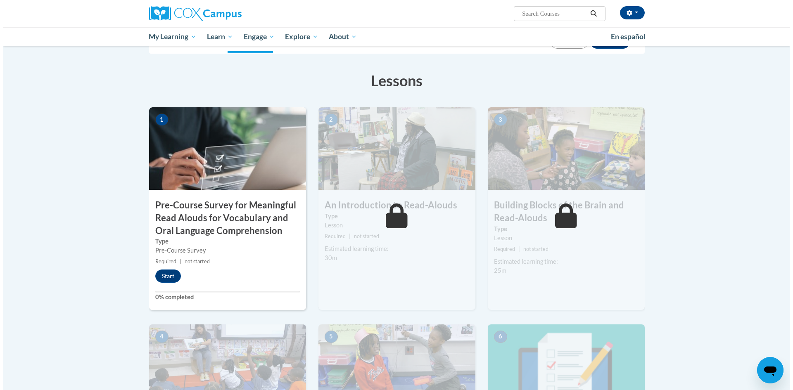
scroll to position [124, 0]
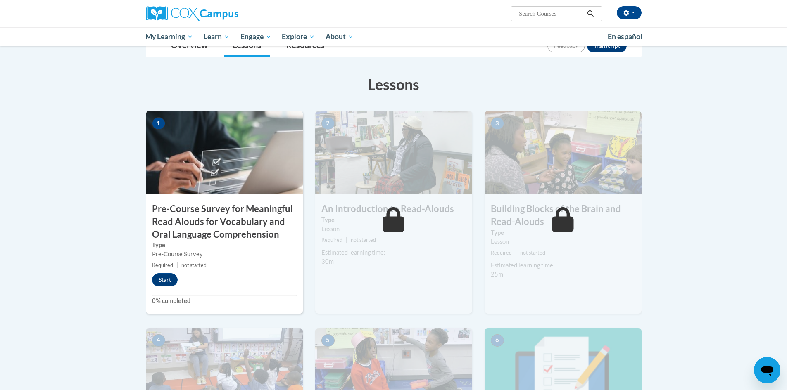
click at [252, 228] on h3 "Pre-Course Survey for Meaningful Read Alouds for Vocabulary and Oral Language C…" at bounding box center [224, 222] width 157 height 38
click at [175, 275] on button "Start" at bounding box center [165, 279] width 26 height 13
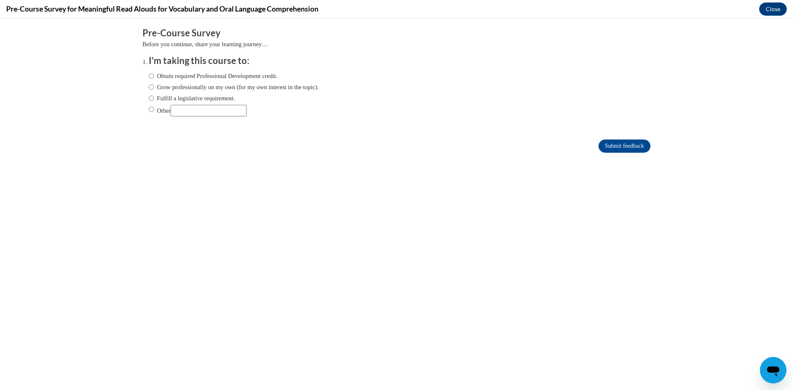
scroll to position [0, 0]
click at [149, 75] on label "Obtain required Professional Development credit." at bounding box center [213, 75] width 129 height 9
click at [149, 75] on input "Obtain required Professional Development credit." at bounding box center [151, 75] width 5 height 9
radio input "true"
click at [637, 149] on input "Submit feedback" at bounding box center [624, 146] width 52 height 13
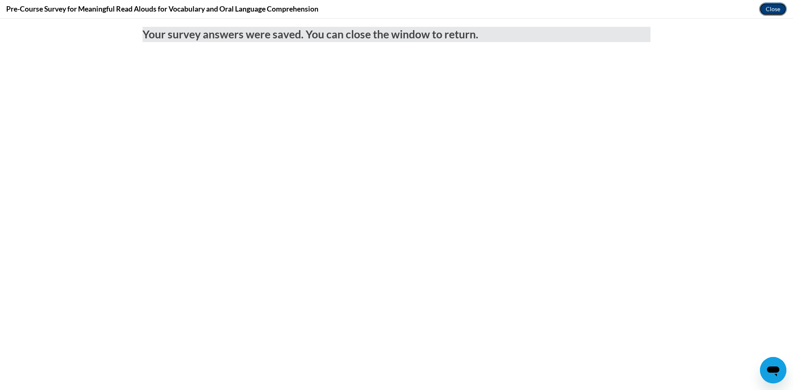
click at [763, 11] on button "Close" at bounding box center [773, 8] width 28 height 13
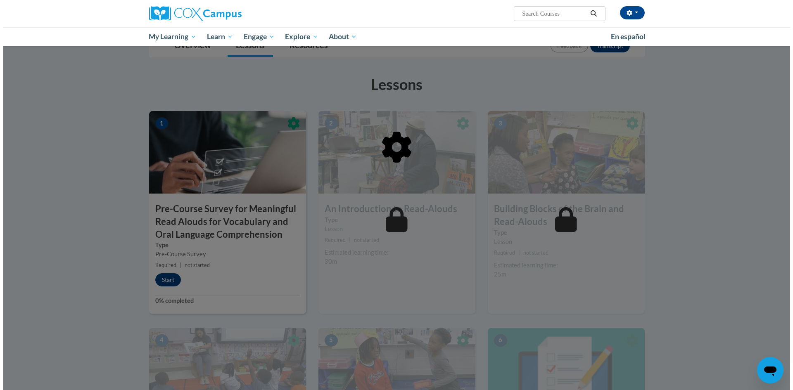
scroll to position [165, 0]
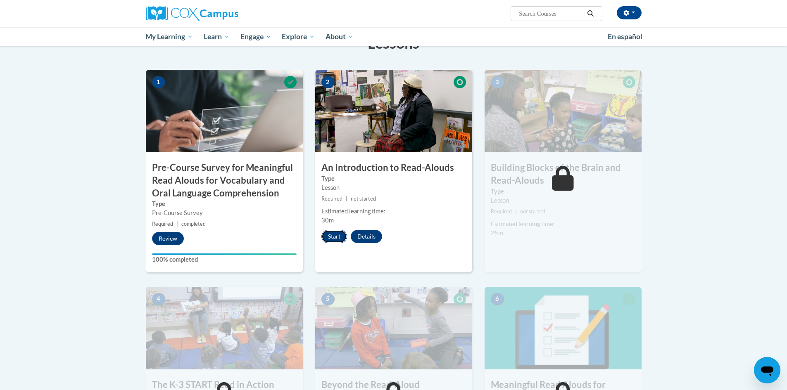
click at [340, 235] on button "Start" at bounding box center [334, 236] width 26 height 13
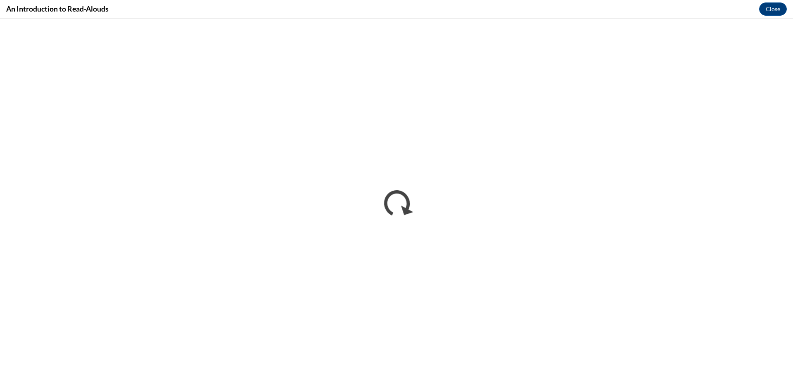
scroll to position [0, 0]
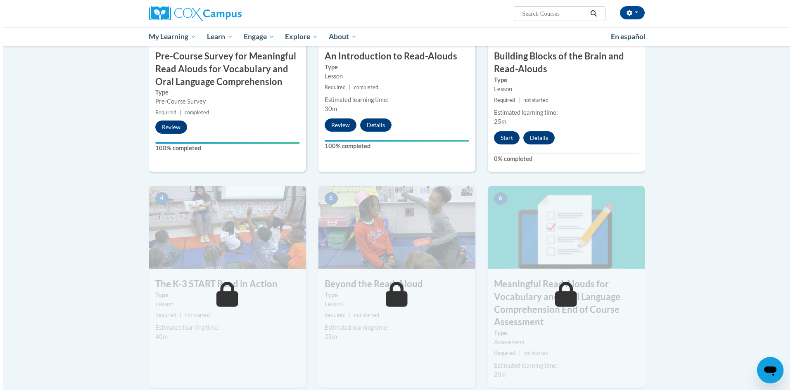
scroll to position [289, 0]
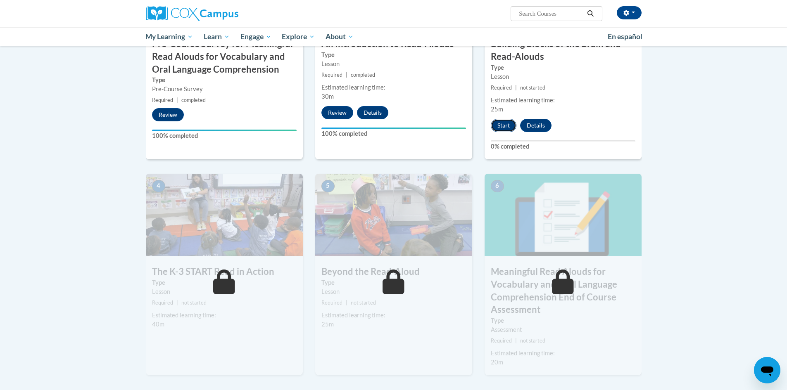
click at [508, 126] on button "Start" at bounding box center [503, 125] width 26 height 13
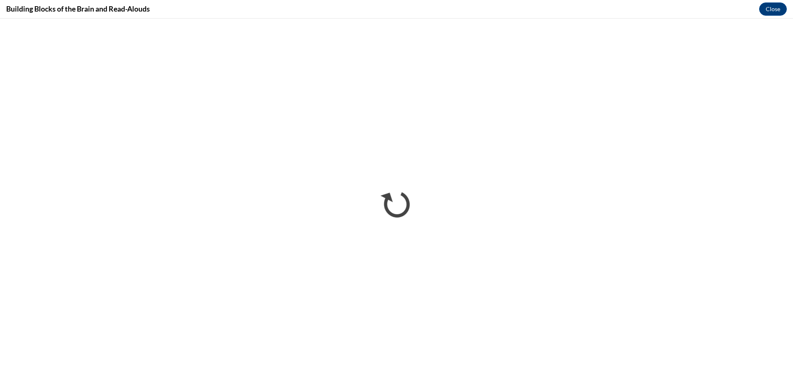
scroll to position [0, 0]
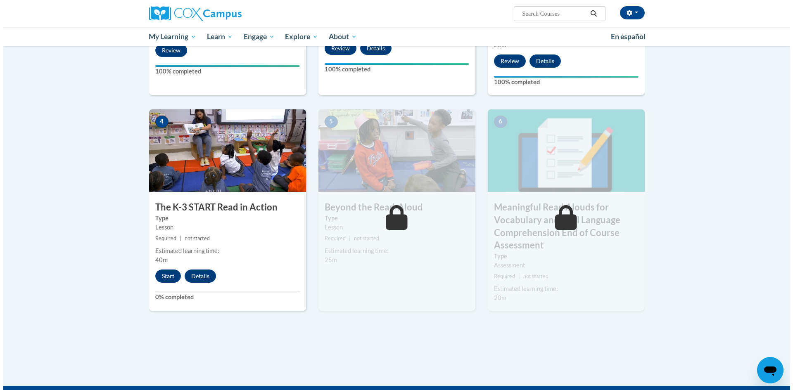
scroll to position [364, 0]
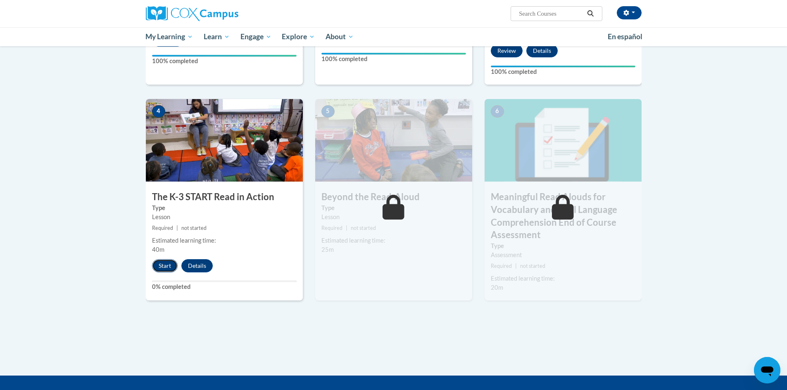
click at [163, 270] on button "Start" at bounding box center [165, 265] width 26 height 13
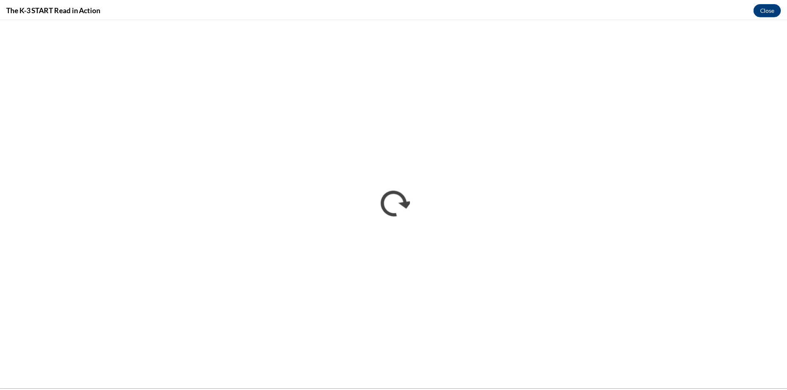
scroll to position [0, 0]
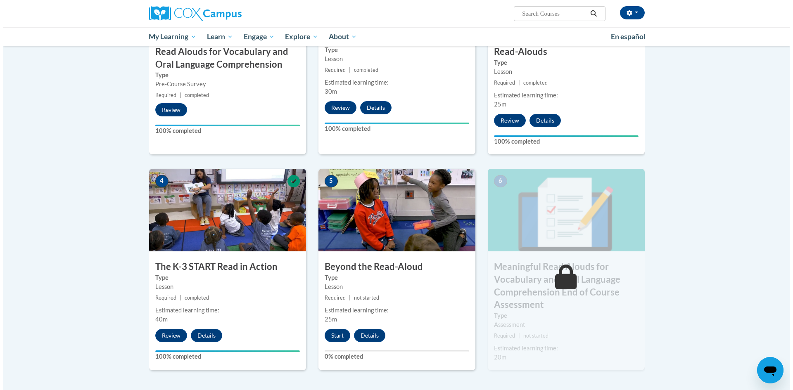
scroll to position [372, 0]
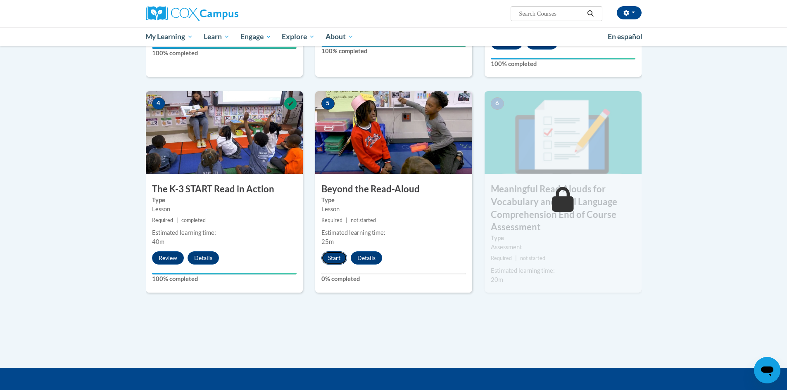
click at [341, 254] on button "Start" at bounding box center [334, 257] width 26 height 13
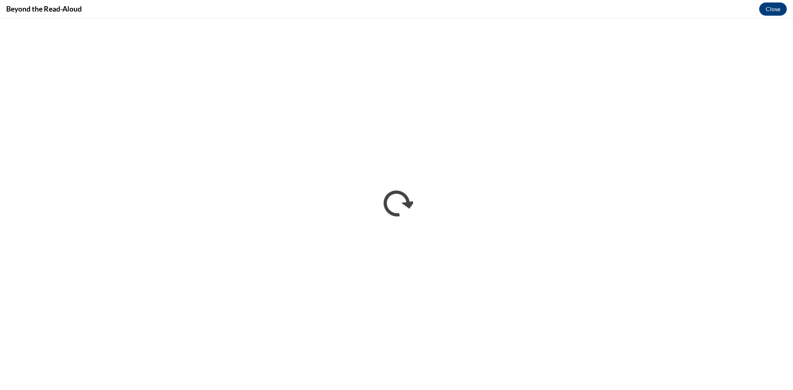
scroll to position [0, 0]
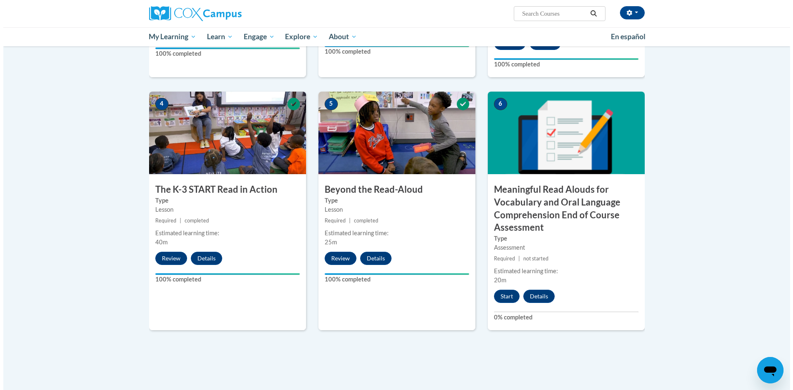
scroll to position [372, 0]
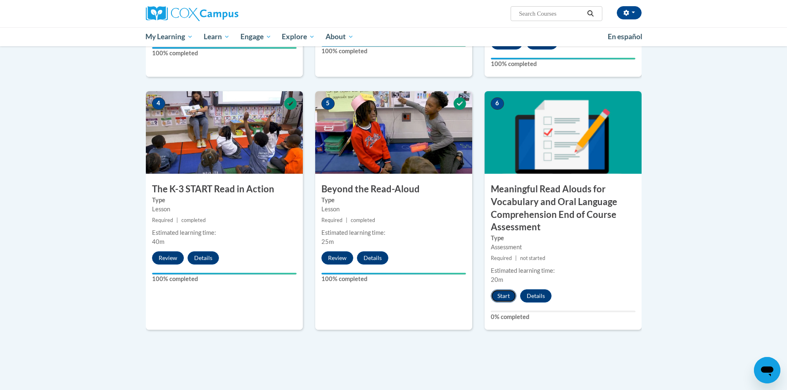
click at [510, 294] on button "Start" at bounding box center [503, 295] width 26 height 13
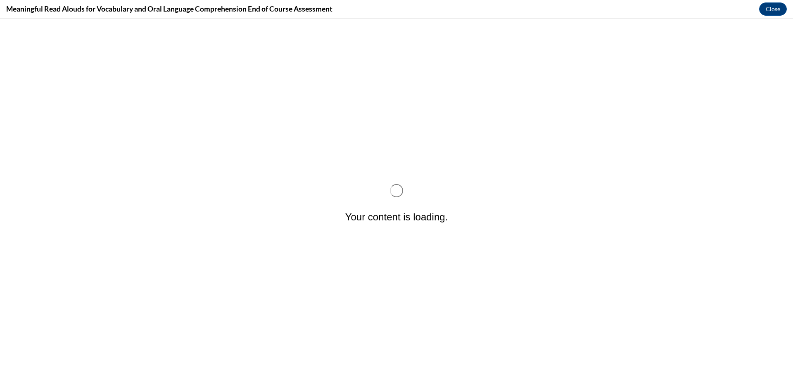
scroll to position [0, 0]
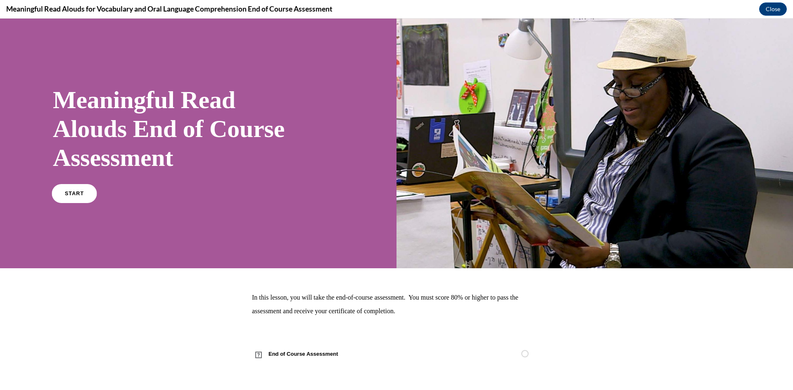
click at [77, 194] on span "START" at bounding box center [74, 194] width 19 height 6
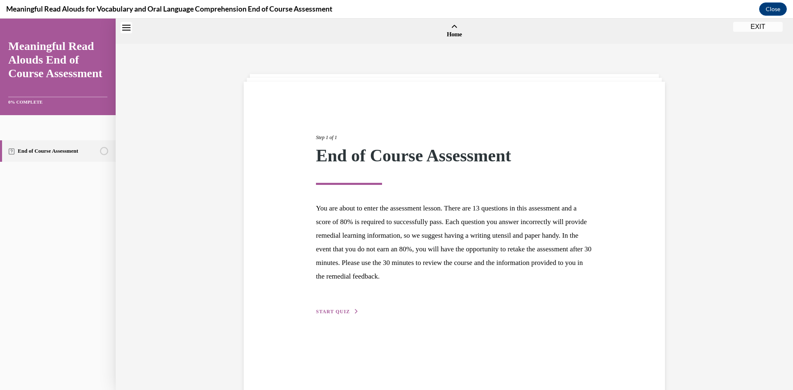
scroll to position [26, 0]
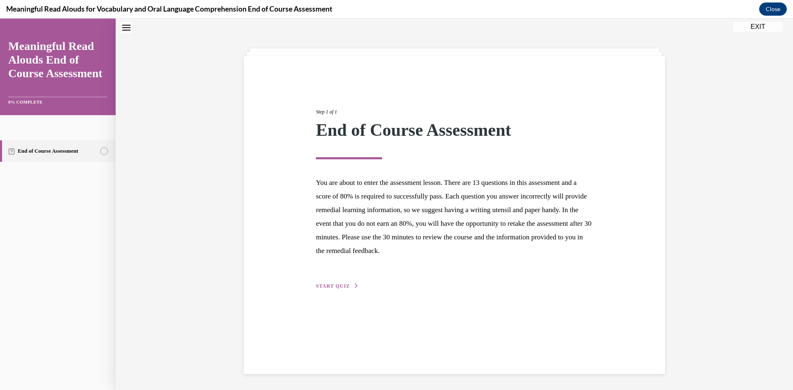
click at [348, 286] on button "START QUIZ" at bounding box center [337, 285] width 43 height 7
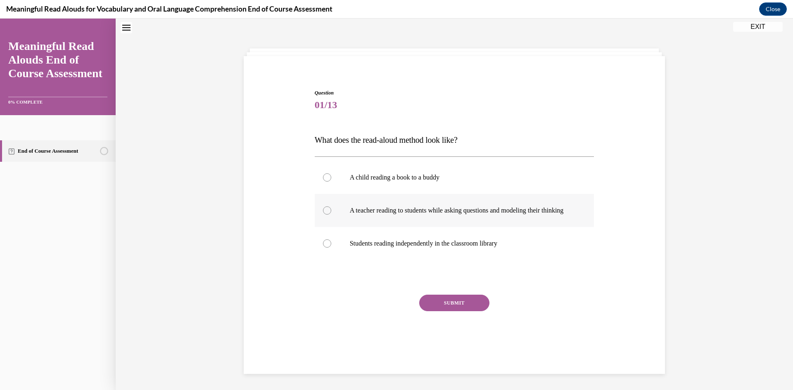
click at [383, 209] on p "A teacher reading to students while asking questions and modeling their thinking" at bounding box center [462, 210] width 224 height 8
click at [331, 209] on input "A teacher reading to students while asking questions and modeling their thinking" at bounding box center [327, 210] width 8 height 8
radio input "true"
click at [458, 308] on button "SUBMIT" at bounding box center [454, 303] width 70 height 17
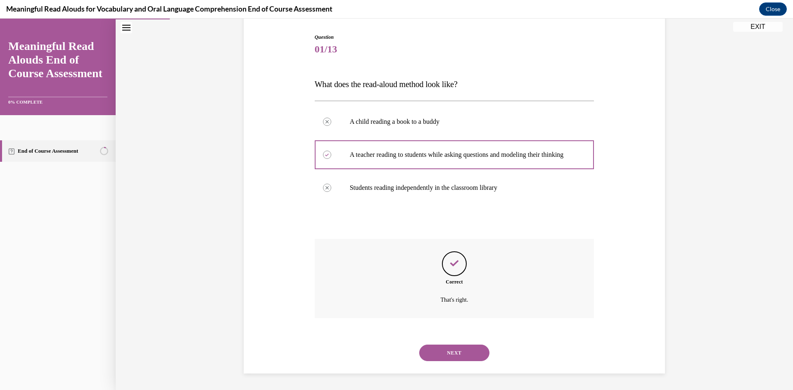
scroll to position [90, 0]
click at [457, 361] on div "NEXT" at bounding box center [455, 352] width 280 height 33
click at [457, 353] on button "NEXT" at bounding box center [454, 353] width 70 height 17
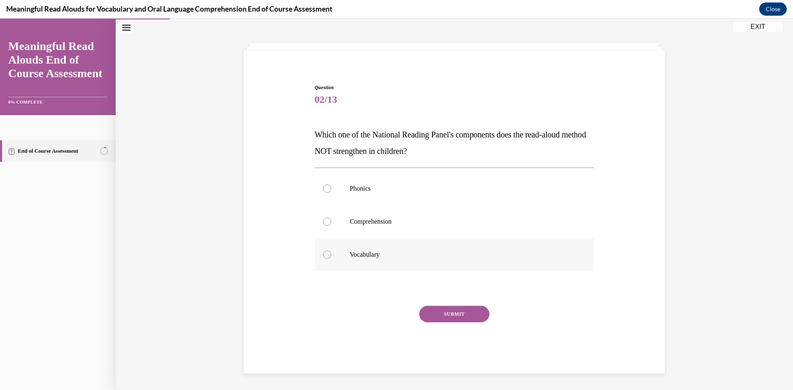
click at [350, 255] on p "Vocabulary" at bounding box center [462, 255] width 224 height 8
click at [331, 255] on input "Vocabulary" at bounding box center [327, 255] width 8 height 8
radio input "true"
click at [448, 315] on button "SUBMIT" at bounding box center [454, 314] width 70 height 17
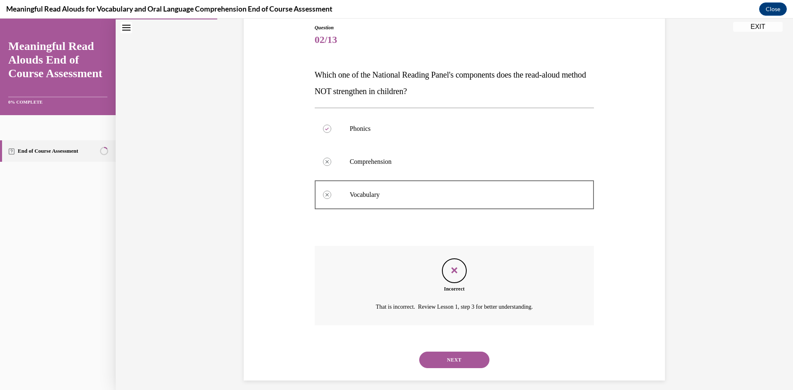
scroll to position [98, 0]
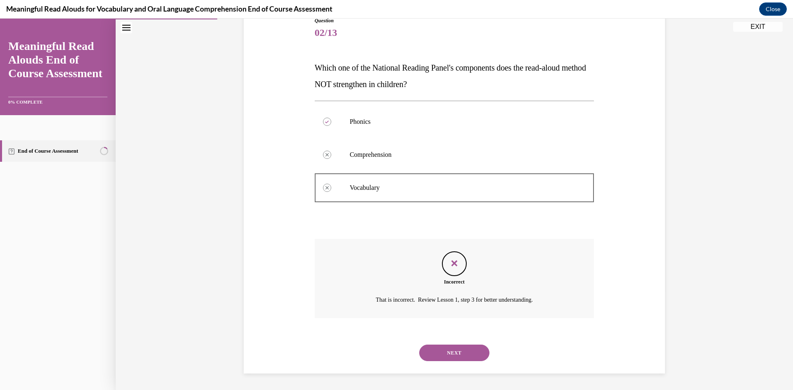
click at [450, 345] on button "NEXT" at bounding box center [454, 353] width 70 height 17
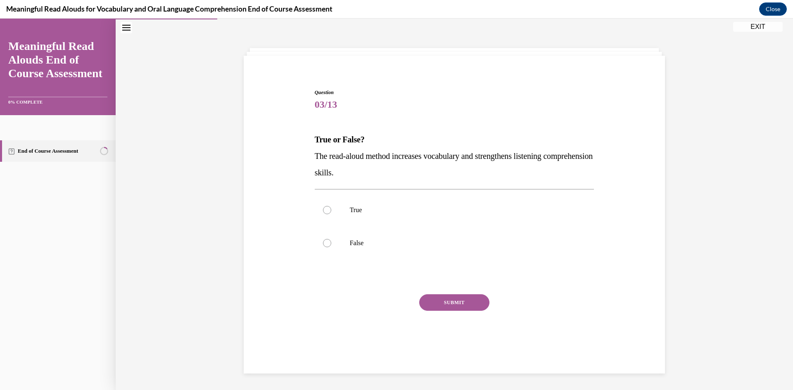
scroll to position [26, 0]
click at [352, 203] on label "True" at bounding box center [455, 210] width 280 height 33
click at [331, 206] on input "True" at bounding box center [327, 210] width 8 height 8
radio input "true"
click at [443, 294] on button "SUBMIT" at bounding box center [454, 302] width 70 height 17
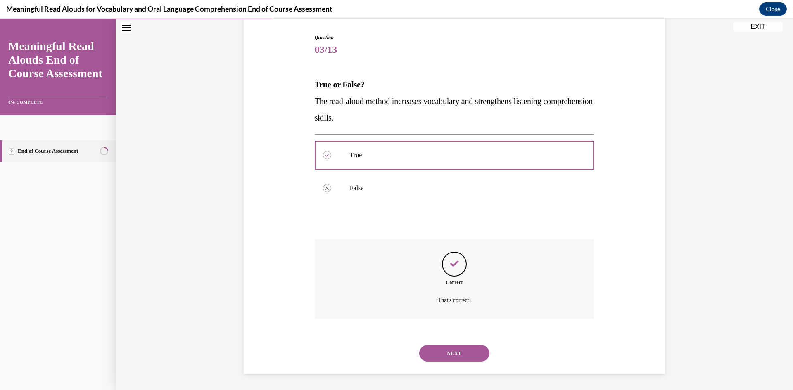
scroll to position [81, 0]
click at [452, 353] on button "NEXT" at bounding box center [454, 353] width 70 height 17
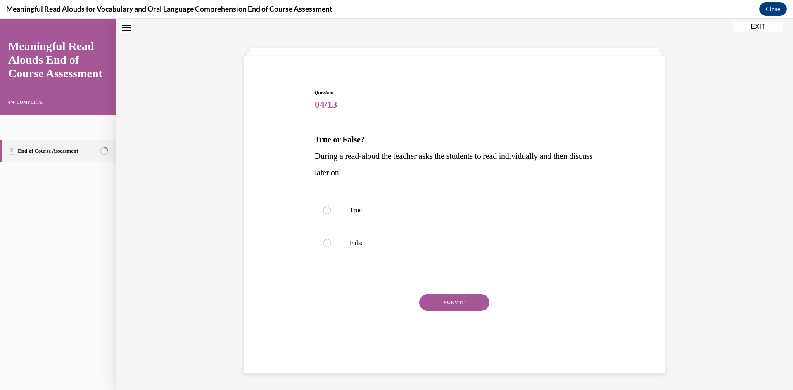
scroll to position [26, 0]
click at [357, 242] on p "False" at bounding box center [462, 243] width 224 height 8
click at [331, 242] on input "False" at bounding box center [327, 243] width 8 height 8
radio input "true"
click at [469, 302] on button "SUBMIT" at bounding box center [454, 302] width 70 height 17
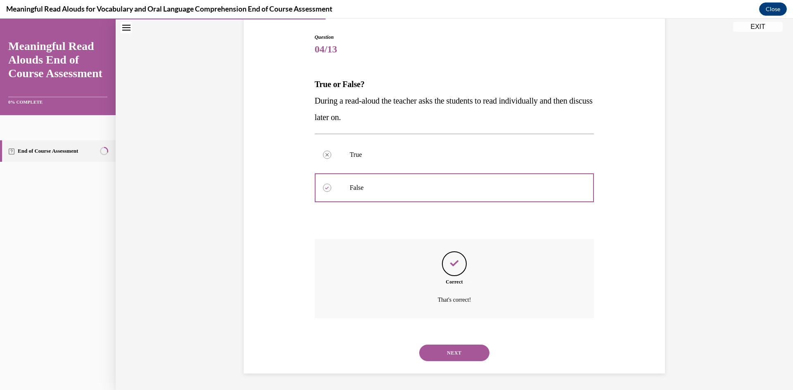
click at [453, 351] on button "NEXT" at bounding box center [454, 353] width 70 height 17
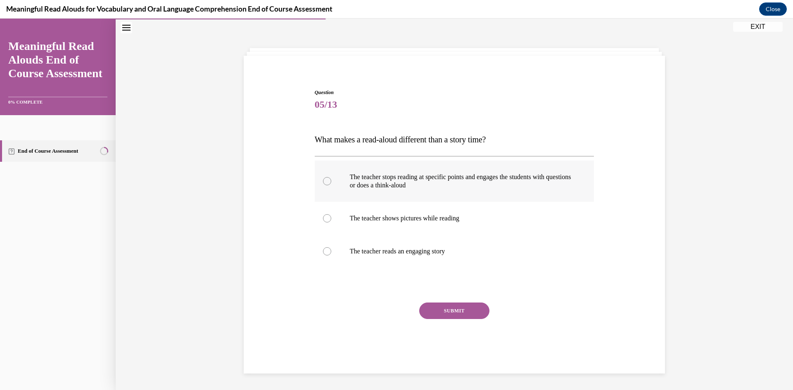
click at [404, 195] on label "The teacher stops reading at specific points and engages the students with ques…" at bounding box center [455, 181] width 280 height 41
click at [331, 185] on input "The teacher stops reading at specific points and engages the students with ques…" at bounding box center [327, 181] width 8 height 8
radio input "true"
click at [441, 318] on button "SUBMIT" at bounding box center [454, 311] width 70 height 17
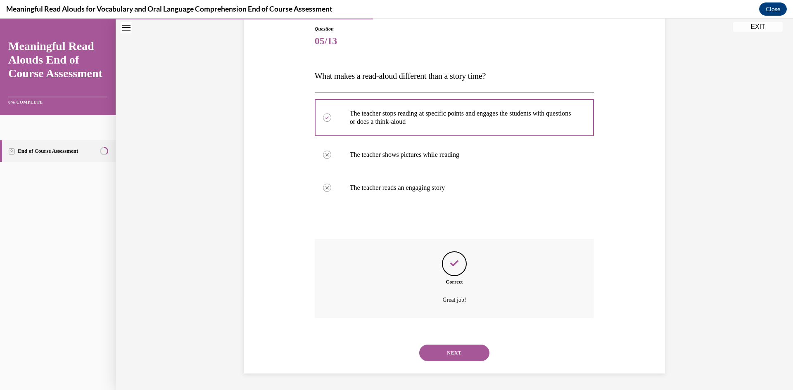
click at [448, 345] on button "NEXT" at bounding box center [454, 353] width 70 height 17
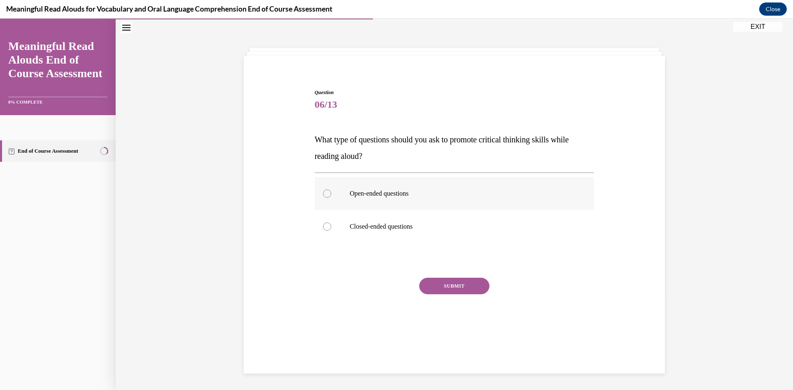
click at [389, 191] on p "Open-ended questions" at bounding box center [462, 194] width 224 height 8
click at [331, 191] on input "Open-ended questions" at bounding box center [327, 194] width 8 height 8
radio input "true"
click at [433, 280] on button "SUBMIT" at bounding box center [454, 286] width 70 height 17
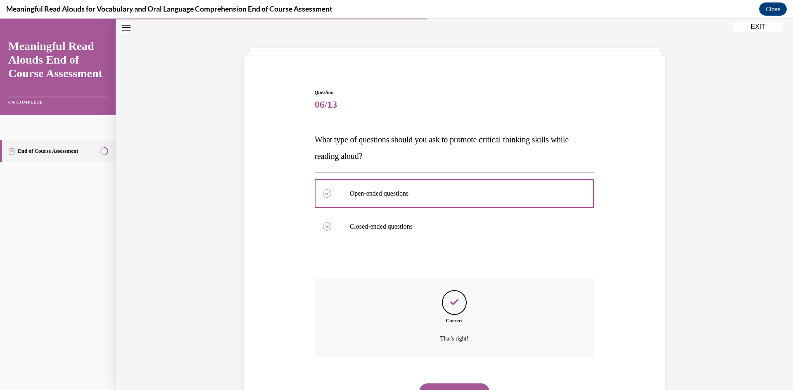
click at [466, 384] on button "NEXT" at bounding box center [454, 392] width 70 height 17
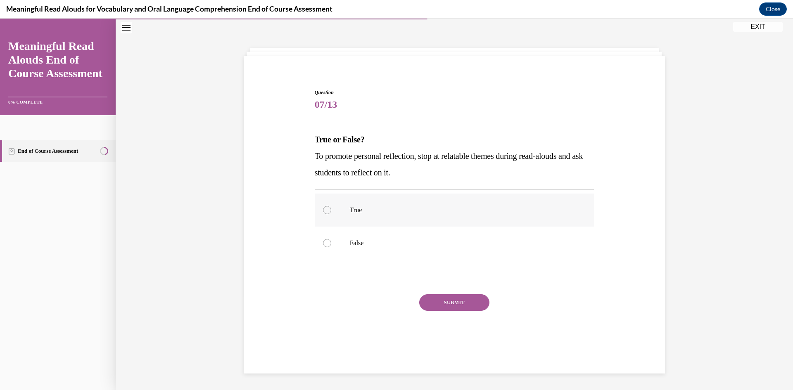
click at [356, 206] on label "True" at bounding box center [455, 210] width 280 height 33
click at [331, 206] on input "True" at bounding box center [327, 210] width 8 height 8
radio input "true"
click at [429, 299] on button "SUBMIT" at bounding box center [454, 302] width 70 height 17
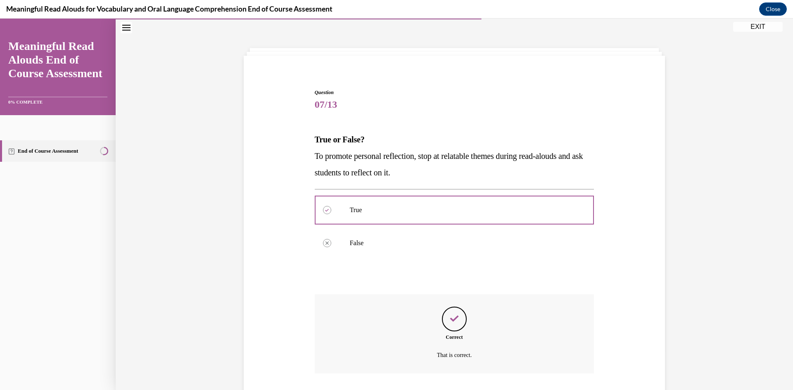
scroll to position [81, 0]
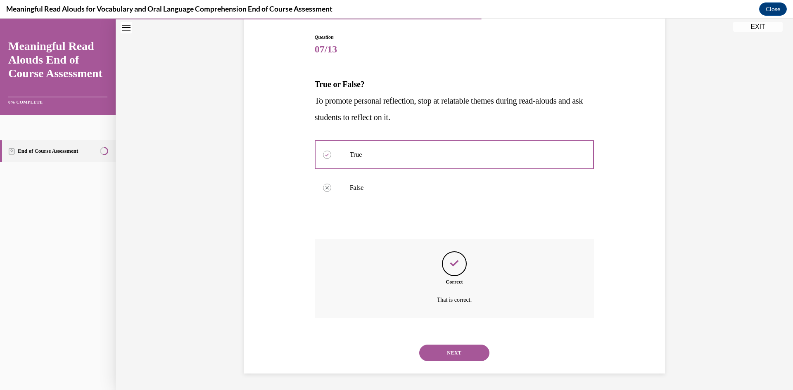
click at [445, 352] on button "NEXT" at bounding box center [454, 353] width 70 height 17
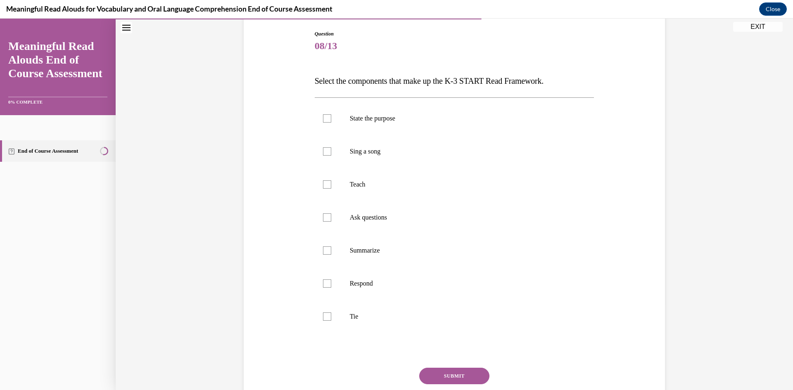
scroll to position [126, 0]
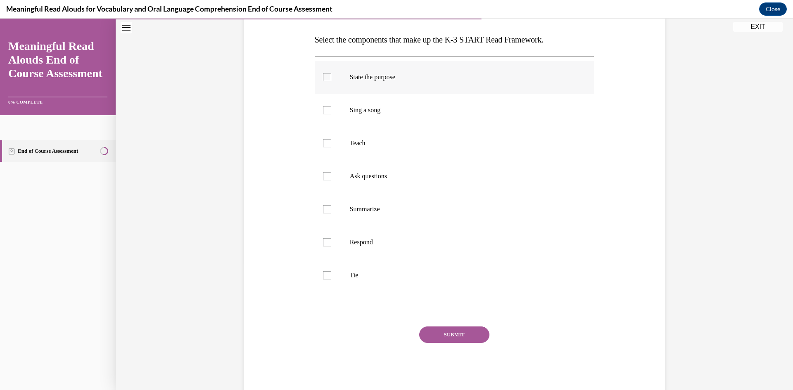
click at [372, 77] on p "State the purpose" at bounding box center [462, 77] width 224 height 8
click at [331, 77] on input "State the purpose" at bounding box center [327, 77] width 8 height 8
checkbox input "true"
click at [356, 142] on p "Teach" at bounding box center [462, 143] width 224 height 8
click at [331, 142] on input "Teach" at bounding box center [327, 143] width 8 height 8
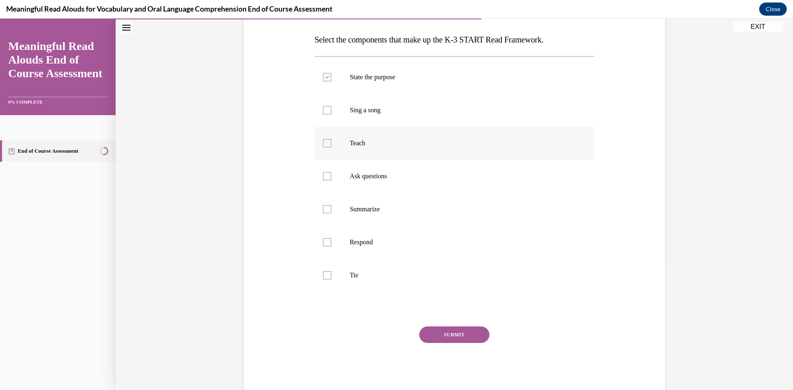
checkbox input "true"
click at [359, 180] on p "Ask questions" at bounding box center [462, 176] width 224 height 8
click at [331, 180] on input "Ask questions" at bounding box center [327, 176] width 8 height 8
checkbox input "true"
click at [350, 214] on label "Summarize" at bounding box center [455, 209] width 280 height 33
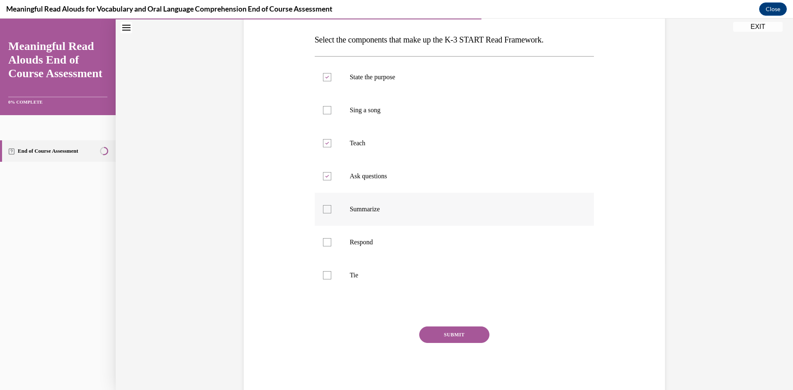
click at [331, 213] on input "Summarize" at bounding box center [327, 209] width 8 height 8
checkbox input "true"
click at [353, 241] on p "Respond" at bounding box center [462, 242] width 224 height 8
click at [331, 241] on input "Respond" at bounding box center [327, 242] width 8 height 8
checkbox input "true"
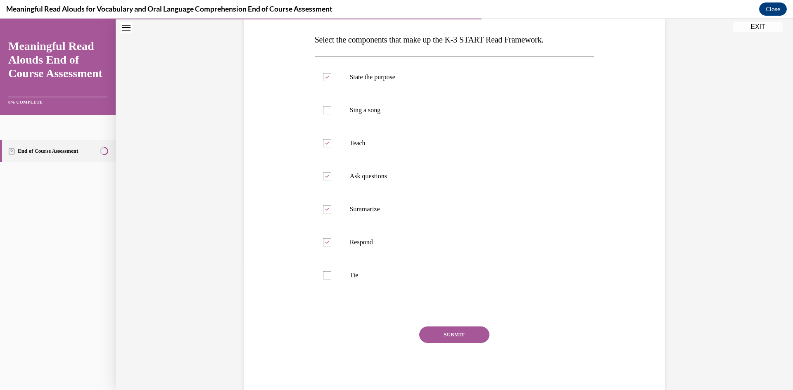
click at [438, 335] on button "SUBMIT" at bounding box center [454, 335] width 70 height 17
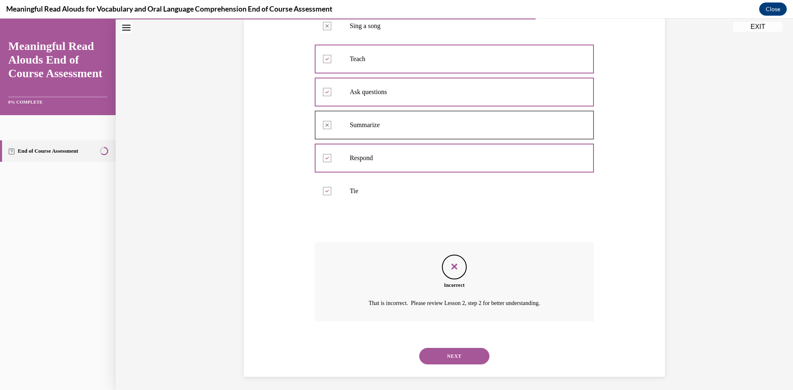
scroll to position [213, 0]
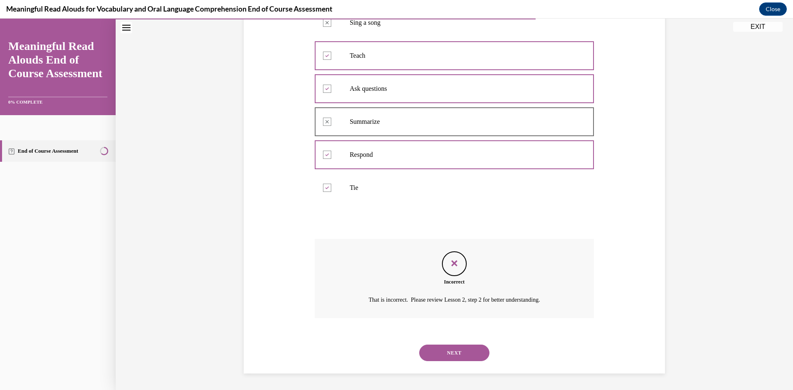
click at [460, 347] on button "NEXT" at bounding box center [454, 353] width 70 height 17
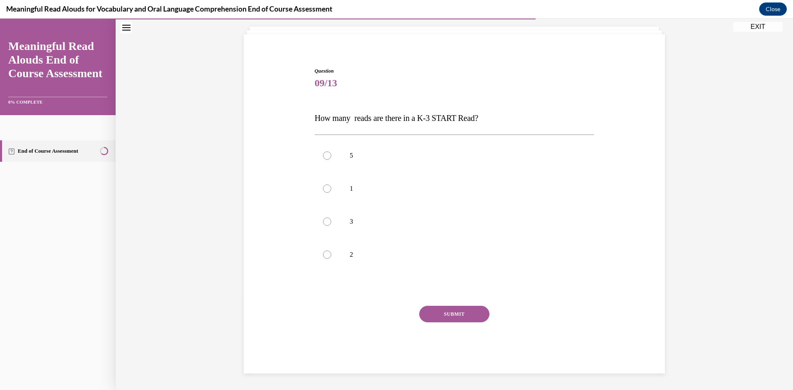
scroll to position [47, 0]
click at [348, 162] on label "5" at bounding box center [455, 155] width 280 height 33
click at [331, 160] on input "5" at bounding box center [327, 156] width 8 height 8
radio input "true"
click at [464, 318] on button "SUBMIT" at bounding box center [454, 314] width 70 height 17
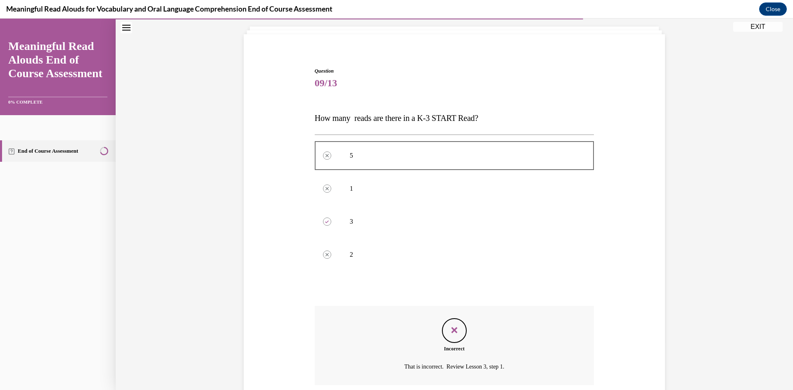
scroll to position [114, 0]
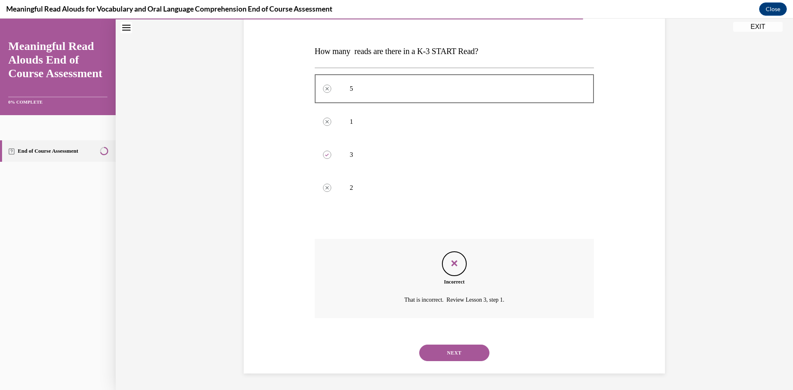
click at [455, 351] on button "NEXT" at bounding box center [454, 353] width 70 height 17
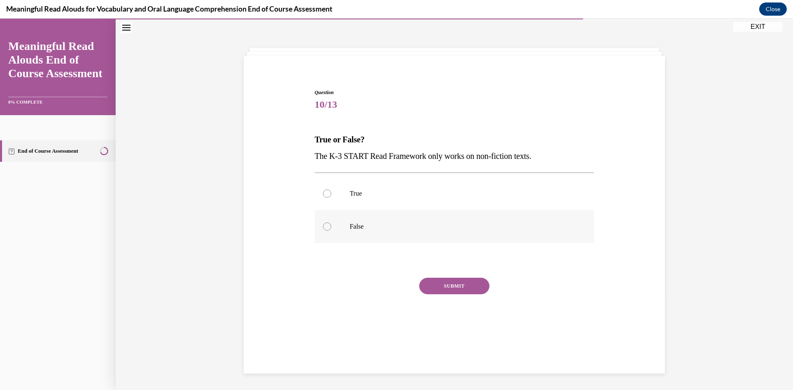
click at [363, 230] on p "False" at bounding box center [462, 227] width 224 height 8
click at [331, 230] on input "False" at bounding box center [327, 227] width 8 height 8
radio input "true"
click at [448, 288] on button "SUBMIT" at bounding box center [454, 286] width 70 height 17
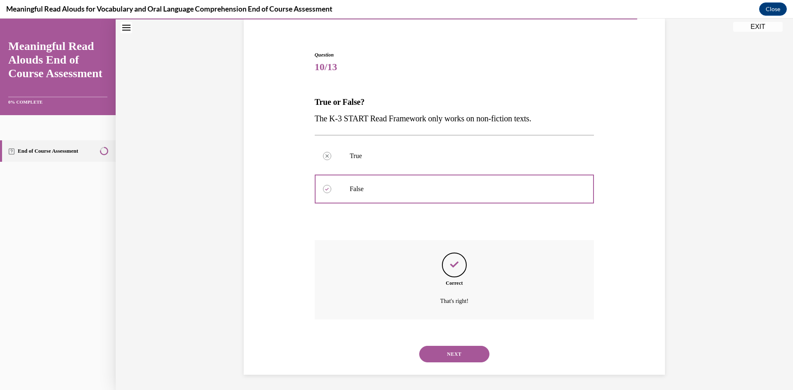
scroll to position [65, 0]
click at [463, 345] on button "NEXT" at bounding box center [454, 353] width 70 height 17
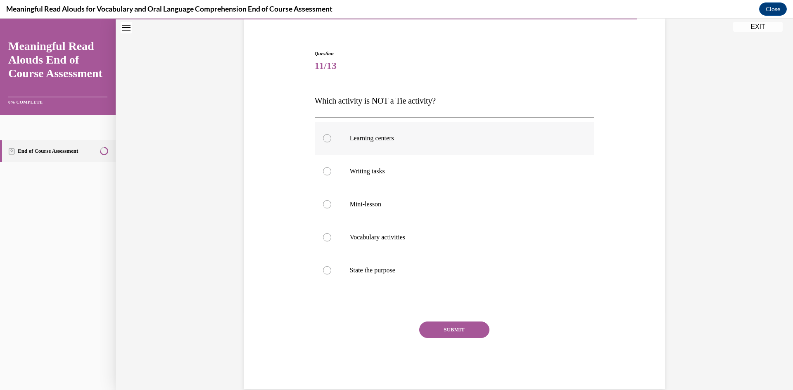
scroll to position [43, 0]
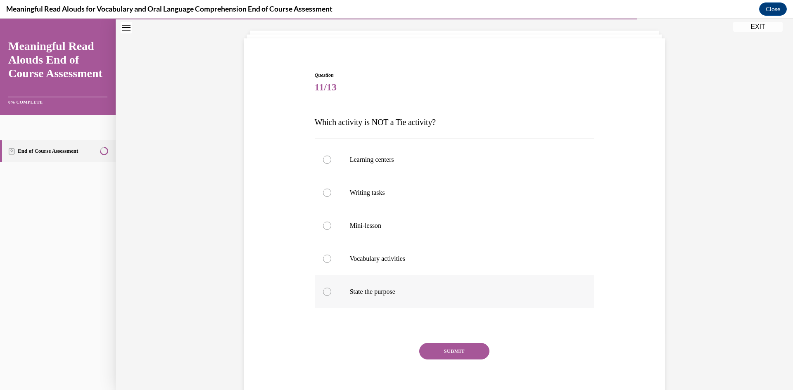
click at [375, 288] on p "State the purpose" at bounding box center [462, 292] width 224 height 8
click at [331, 288] on input "State the purpose" at bounding box center [327, 292] width 8 height 8
radio input "true"
click at [471, 352] on button "SUBMIT" at bounding box center [454, 351] width 70 height 17
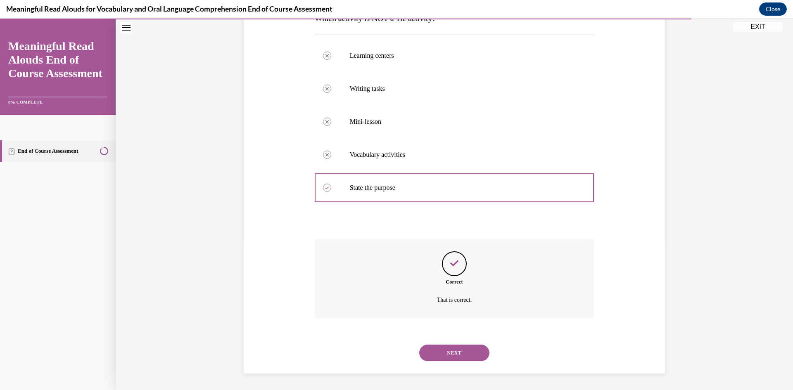
click at [463, 356] on button "NEXT" at bounding box center [454, 353] width 70 height 17
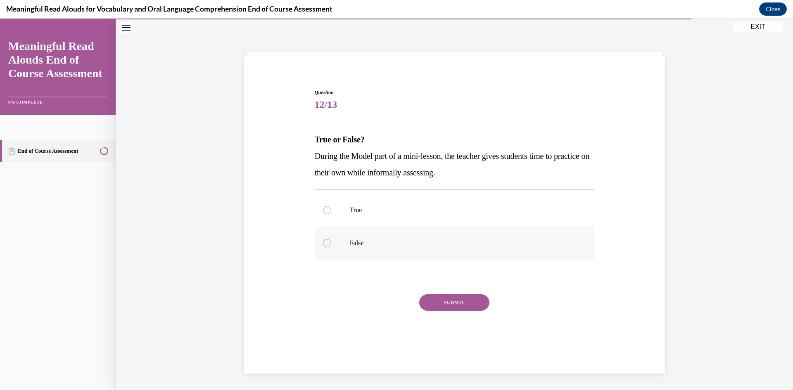
click at [351, 251] on label "False" at bounding box center [455, 243] width 280 height 33
click at [331, 247] on input "False" at bounding box center [327, 243] width 8 height 8
radio input "true"
click at [450, 302] on button "SUBMIT" at bounding box center [454, 302] width 70 height 17
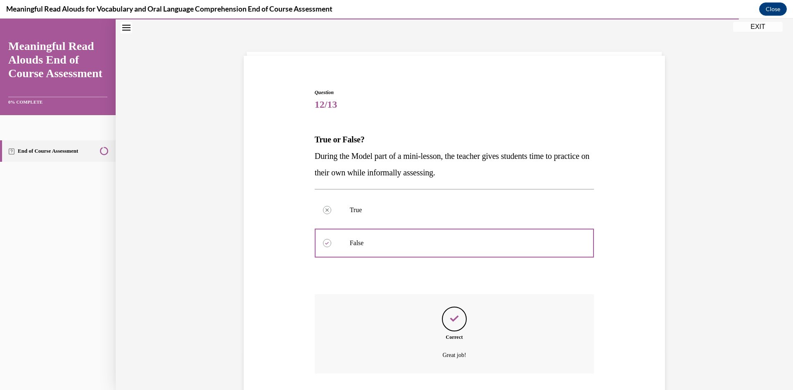
scroll to position [81, 0]
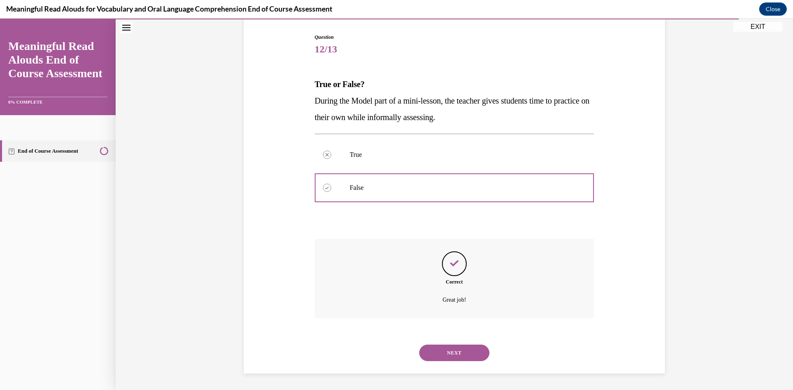
click at [456, 361] on div "NEXT" at bounding box center [455, 352] width 280 height 33
click at [456, 355] on button "NEXT" at bounding box center [454, 353] width 70 height 17
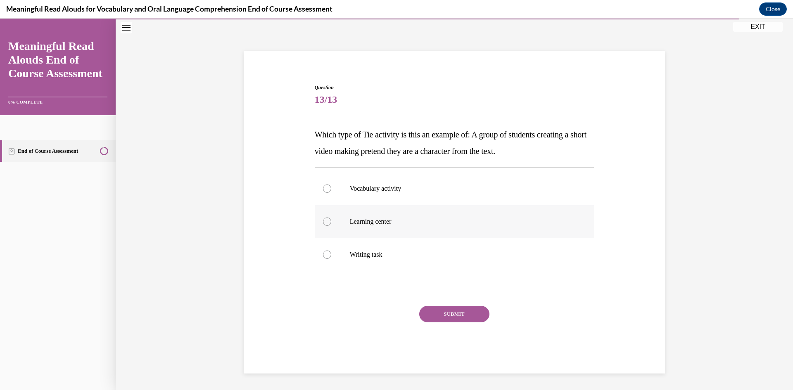
click at [375, 227] on label "Learning center" at bounding box center [455, 221] width 280 height 33
click at [331, 226] on input "Learning center" at bounding box center [327, 222] width 8 height 8
radio input "true"
click at [463, 319] on button "SUBMIT" at bounding box center [454, 314] width 70 height 17
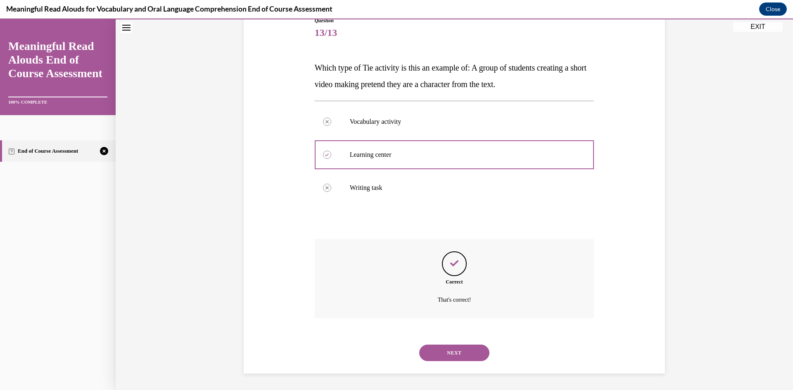
click at [462, 352] on button "NEXT" at bounding box center [454, 353] width 70 height 17
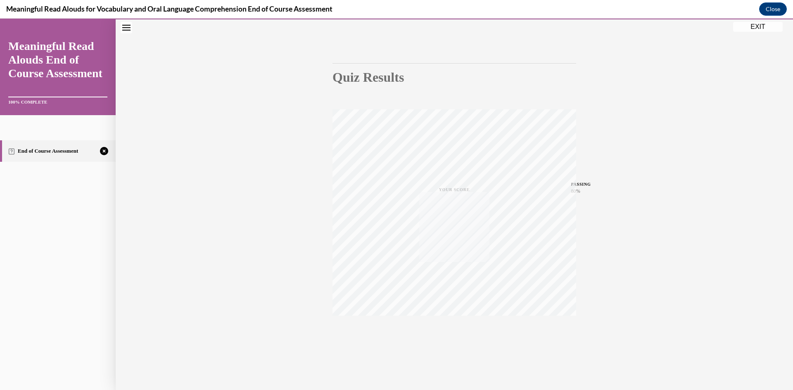
scroll to position [52, 0]
click at [451, 326] on span "TAKE AGAIN" at bounding box center [454, 328] width 29 height 5
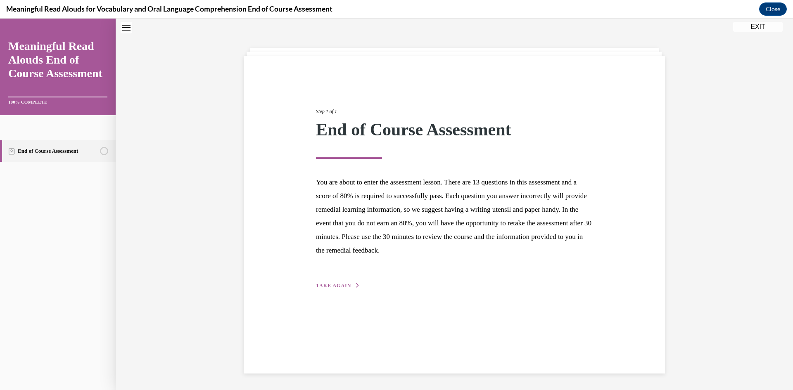
scroll to position [26, 0]
click at [329, 285] on span "TAKE AGAIN" at bounding box center [333, 286] width 35 height 6
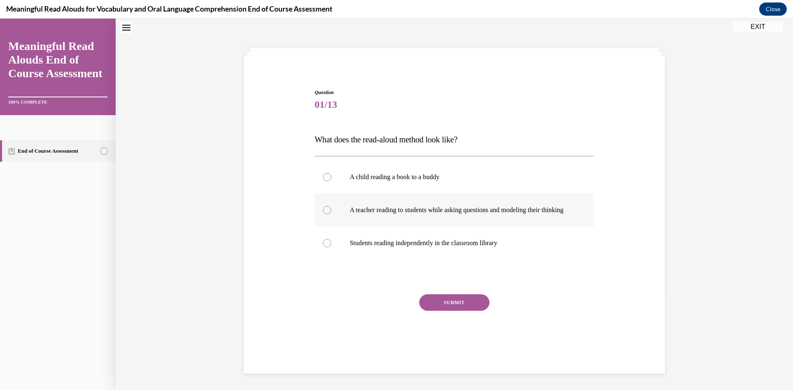
click at [387, 206] on label "A teacher reading to students while asking questions and modeling their thinking" at bounding box center [455, 210] width 280 height 33
click at [331, 206] on input "A teacher reading to students while asking questions and modeling their thinking" at bounding box center [327, 210] width 8 height 8
radio input "true"
click at [439, 305] on button "SUBMIT" at bounding box center [454, 302] width 70 height 17
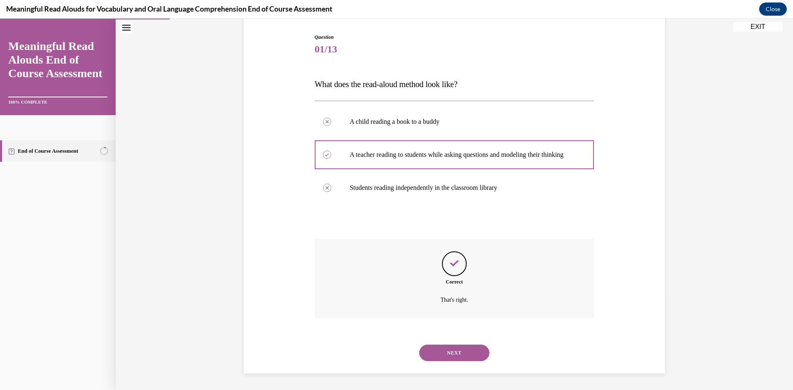
click at [455, 357] on button "NEXT" at bounding box center [454, 353] width 70 height 17
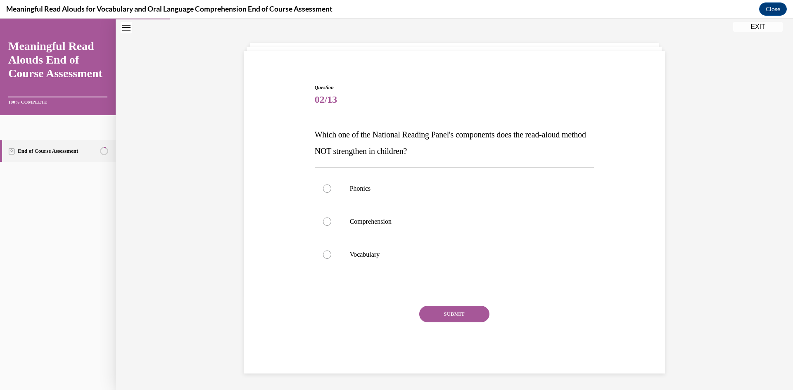
scroll to position [31, 0]
click at [362, 185] on p "Phonics" at bounding box center [462, 189] width 224 height 8
click at [331, 185] on input "Phonics" at bounding box center [327, 189] width 8 height 8
radio input "true"
click at [436, 310] on button "SUBMIT" at bounding box center [454, 314] width 70 height 17
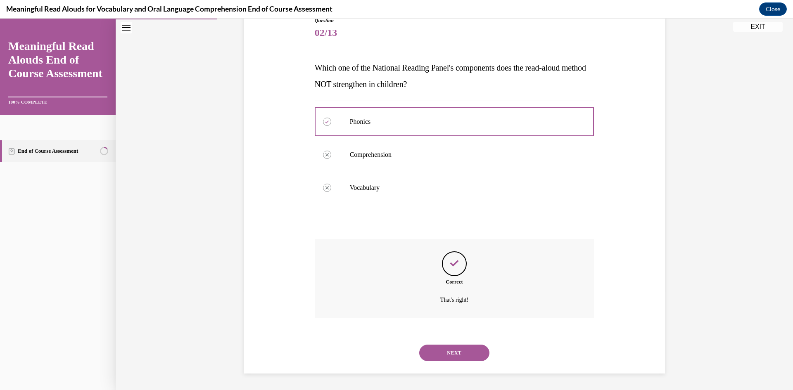
click at [445, 351] on button "NEXT" at bounding box center [454, 353] width 70 height 17
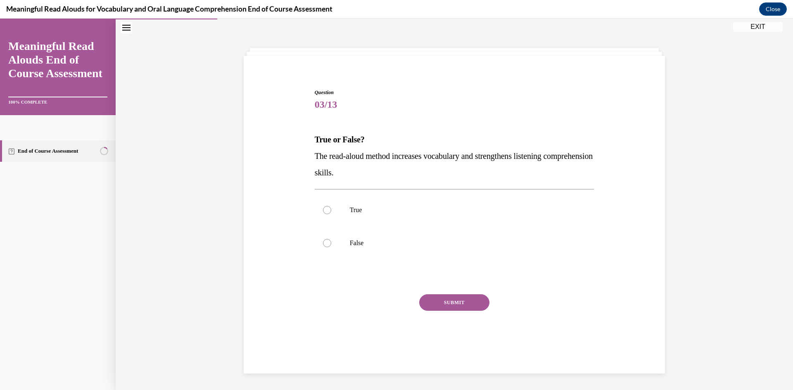
scroll to position [26, 0]
click at [393, 210] on p "True" at bounding box center [462, 210] width 224 height 8
click at [331, 210] on input "True" at bounding box center [327, 210] width 8 height 8
radio input "true"
click at [442, 309] on button "SUBMIT" at bounding box center [454, 302] width 70 height 17
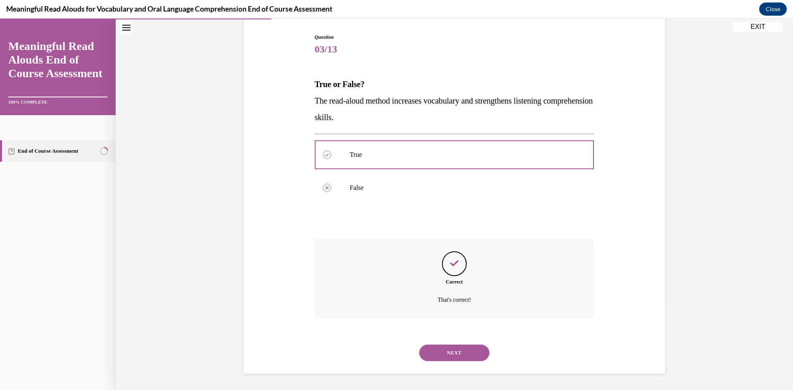
click at [449, 352] on button "NEXT" at bounding box center [454, 353] width 70 height 17
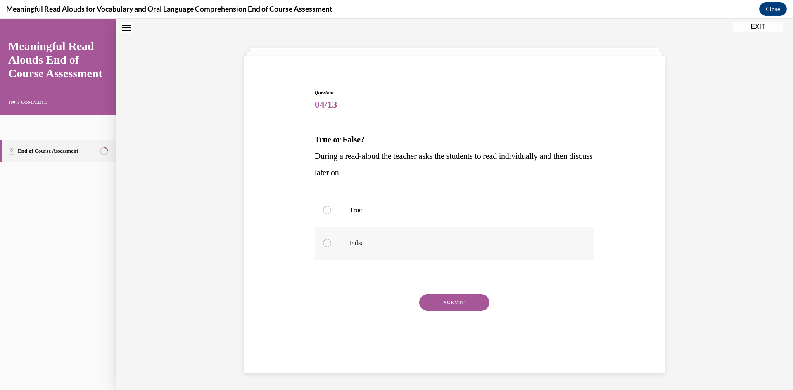
click at [361, 244] on p "False" at bounding box center [462, 243] width 224 height 8
click at [331, 244] on input "False" at bounding box center [327, 243] width 8 height 8
radio input "true"
click at [450, 304] on button "SUBMIT" at bounding box center [454, 302] width 70 height 17
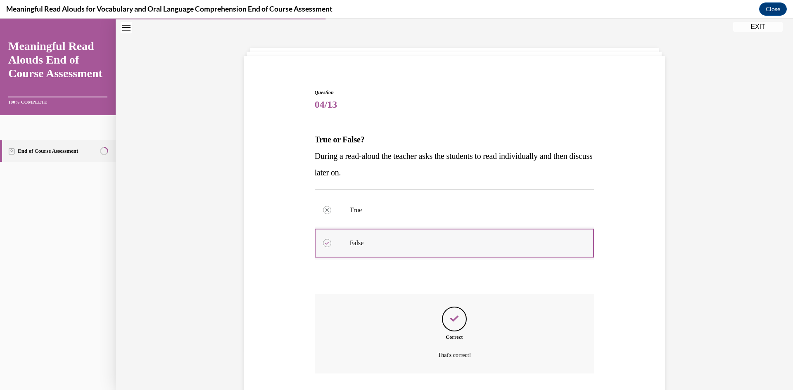
scroll to position [81, 0]
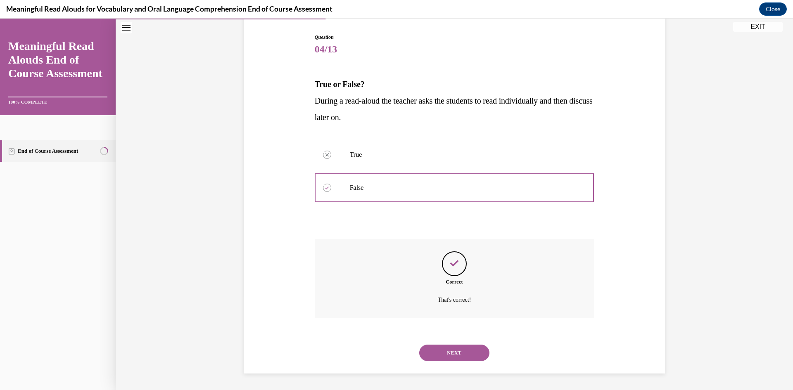
click at [469, 351] on button "NEXT" at bounding box center [454, 353] width 70 height 17
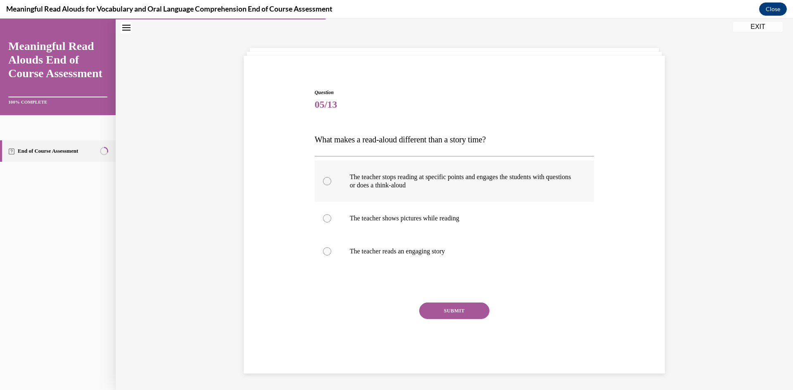
click at [413, 180] on p "The teacher stops reading at specific points and engages the students with ques…" at bounding box center [462, 181] width 224 height 17
click at [331, 180] on input "The teacher stops reading at specific points and engages the students with ques…" at bounding box center [327, 181] width 8 height 8
radio input "true"
click at [453, 308] on button "SUBMIT" at bounding box center [454, 311] width 70 height 17
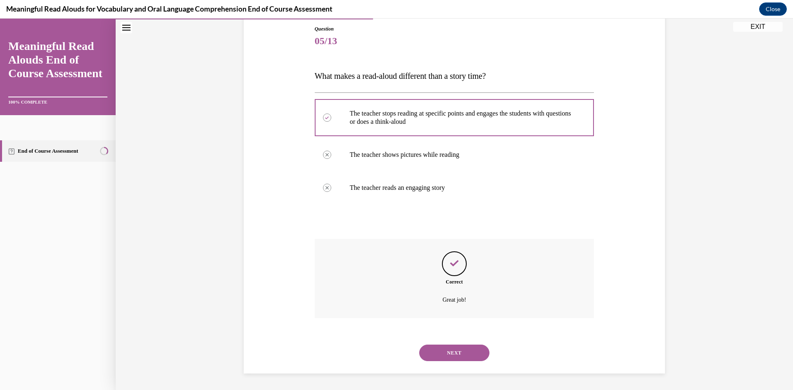
click at [457, 358] on button "NEXT" at bounding box center [454, 353] width 70 height 17
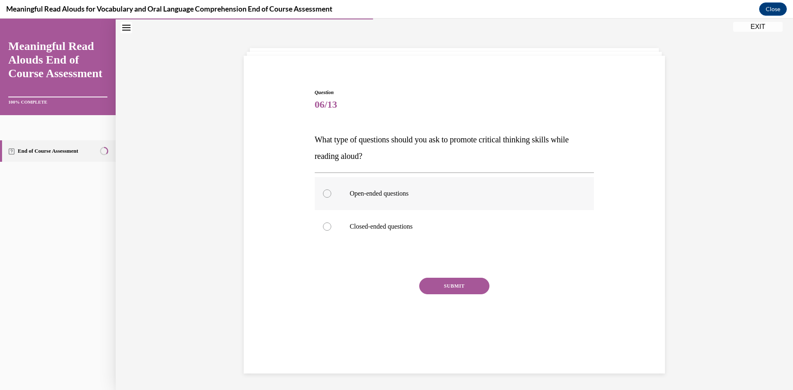
click at [417, 193] on p "Open-ended questions" at bounding box center [462, 194] width 224 height 8
click at [331, 193] on input "Open-ended questions" at bounding box center [327, 194] width 8 height 8
radio input "true"
click at [438, 284] on button "SUBMIT" at bounding box center [454, 286] width 70 height 17
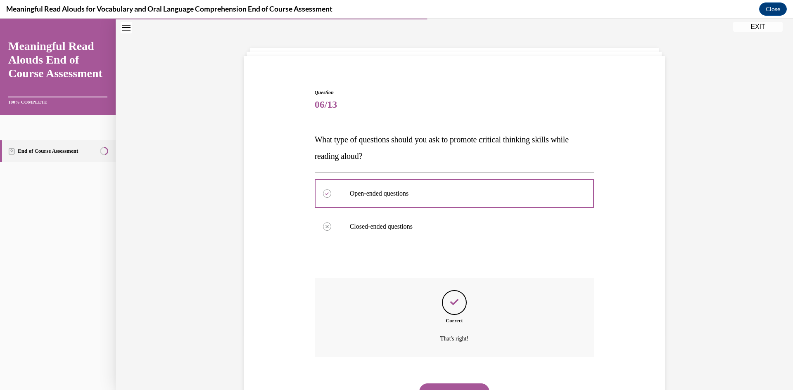
scroll to position [65, 0]
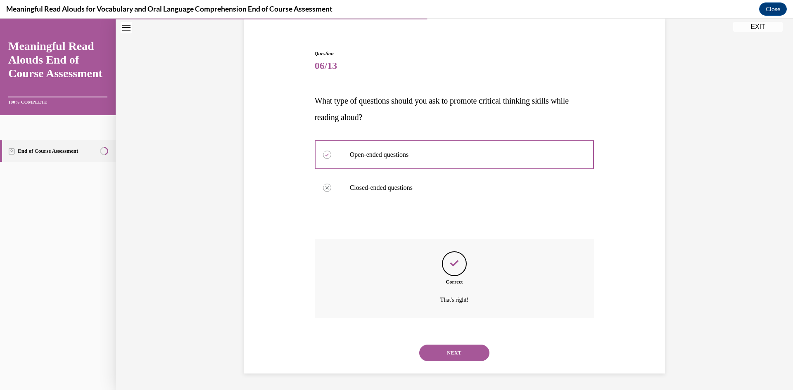
click at [449, 348] on button "NEXT" at bounding box center [454, 353] width 70 height 17
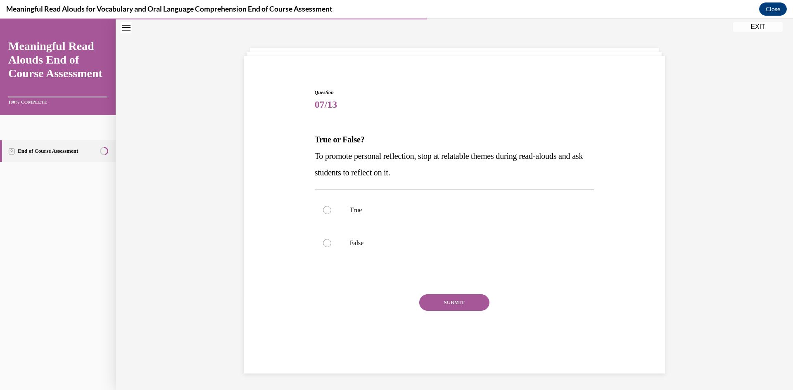
scroll to position [26, 0]
click at [344, 204] on label "True" at bounding box center [455, 210] width 280 height 33
click at [331, 206] on input "True" at bounding box center [327, 210] width 8 height 8
radio input "true"
click at [451, 300] on button "SUBMIT" at bounding box center [454, 302] width 70 height 17
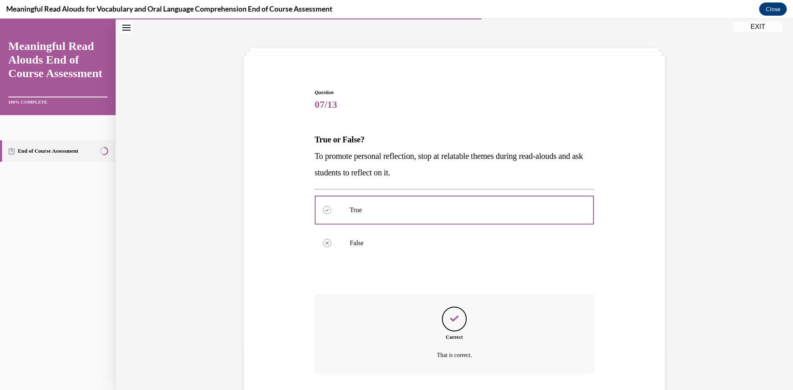
scroll to position [81, 0]
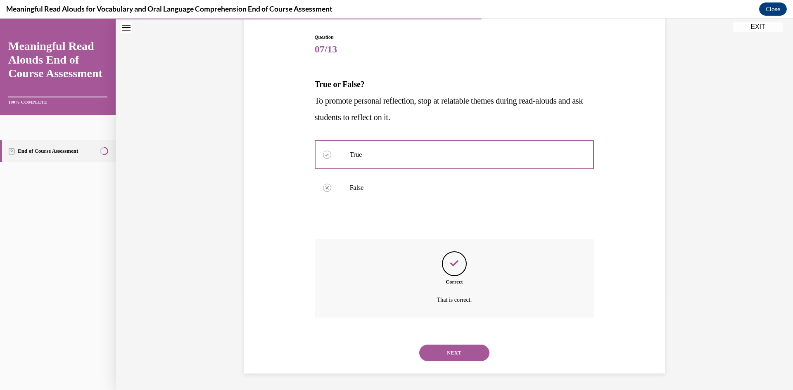
click at [457, 356] on button "NEXT" at bounding box center [454, 353] width 70 height 17
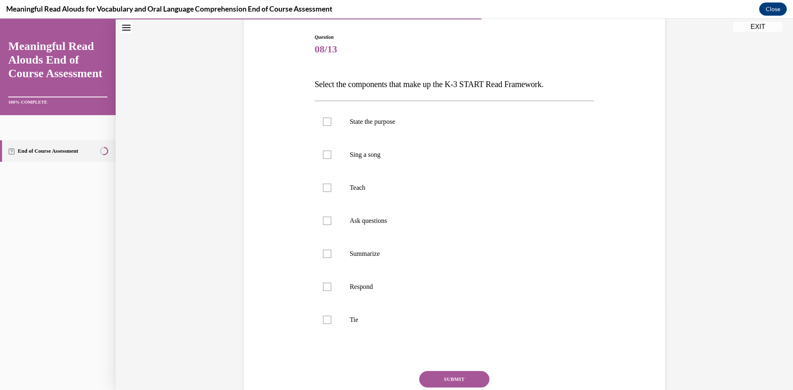
scroll to position [43, 0]
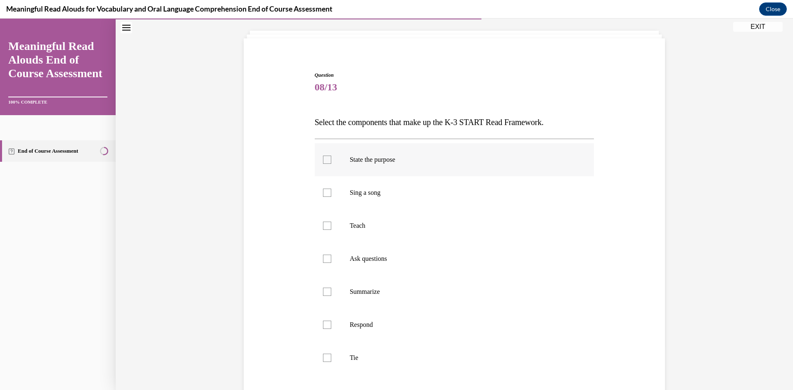
click at [391, 166] on label "State the purpose" at bounding box center [455, 159] width 280 height 33
click at [331, 164] on input "State the purpose" at bounding box center [327, 160] width 8 height 8
checkbox input "true"
click at [378, 228] on p "Teach" at bounding box center [462, 226] width 224 height 8
click at [331, 228] on input "Teach" at bounding box center [327, 226] width 8 height 8
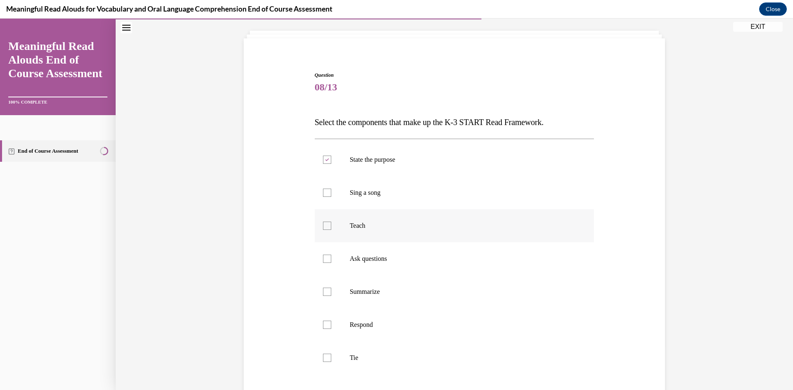
checkbox input "true"
click at [374, 249] on label "Ask questions" at bounding box center [455, 258] width 280 height 33
click at [331, 255] on input "Ask questions" at bounding box center [327, 259] width 8 height 8
checkbox input "true"
click at [372, 293] on p "Summarize" at bounding box center [462, 292] width 224 height 8
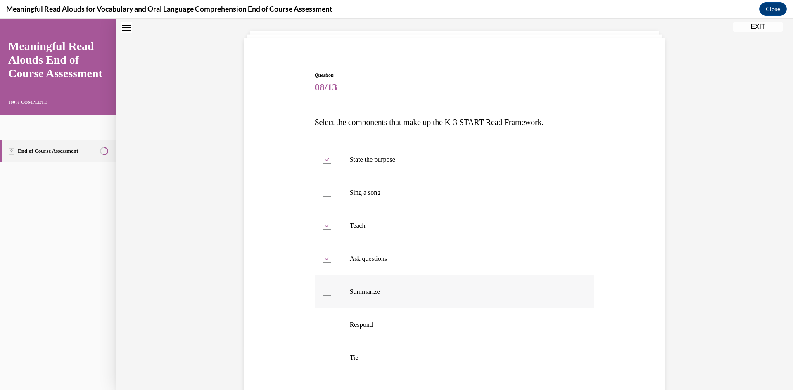
click at [331, 293] on input "Summarize" at bounding box center [327, 292] width 8 height 8
checkbox input "true"
click at [372, 320] on label "Respond" at bounding box center [455, 324] width 280 height 33
click at [331, 321] on input "Respond" at bounding box center [327, 325] width 8 height 8
checkbox input "true"
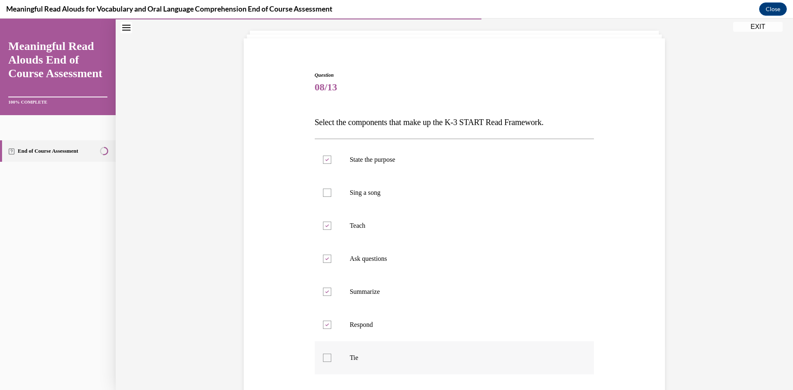
click at [367, 358] on p "Tie" at bounding box center [462, 358] width 224 height 8
click at [331, 358] on input "Tie" at bounding box center [327, 358] width 8 height 8
checkbox input "true"
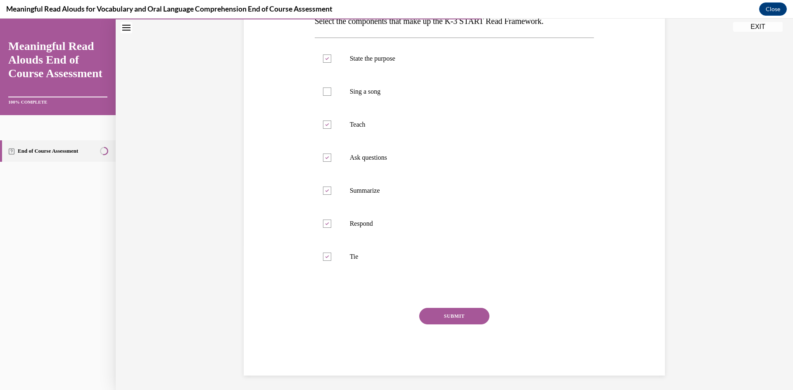
scroll to position [147, 0]
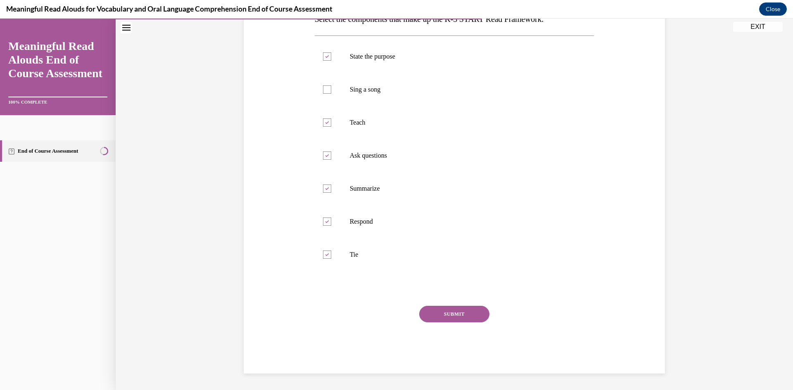
click at [469, 319] on button "SUBMIT" at bounding box center [454, 314] width 70 height 17
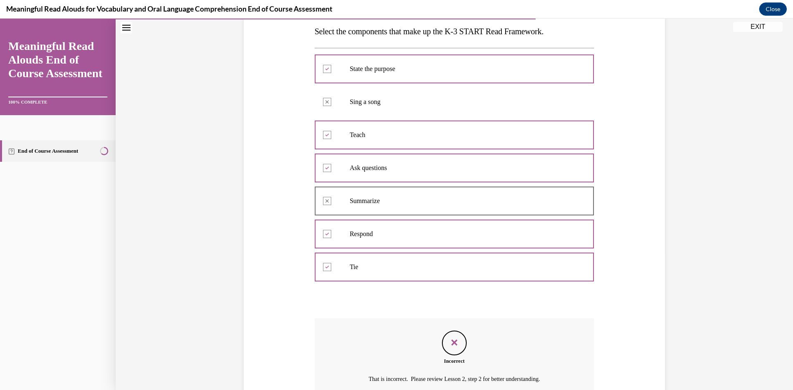
scroll to position [131, 0]
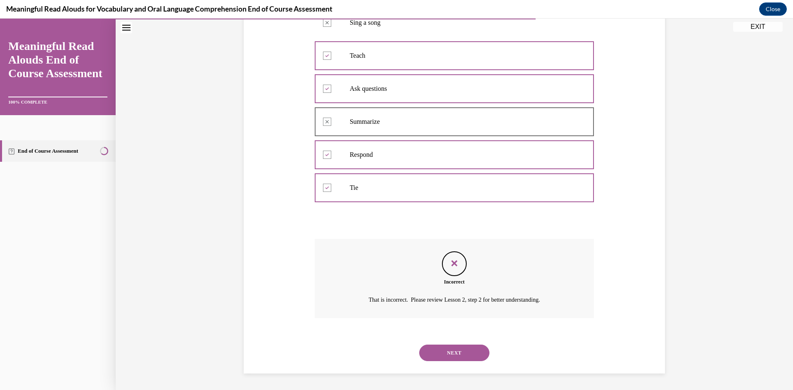
click at [457, 352] on button "NEXT" at bounding box center [454, 353] width 70 height 17
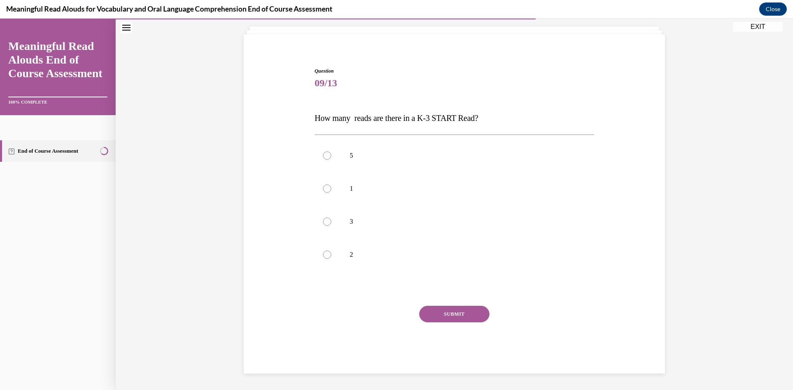
scroll to position [47, 0]
click at [355, 232] on label "3" at bounding box center [455, 221] width 280 height 33
click at [331, 226] on input "3" at bounding box center [327, 222] width 8 height 8
radio input "true"
click at [454, 313] on button "SUBMIT" at bounding box center [454, 314] width 70 height 17
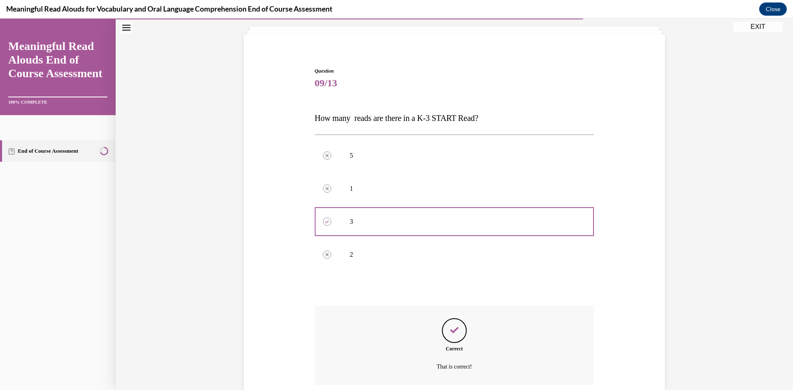
scroll to position [114, 0]
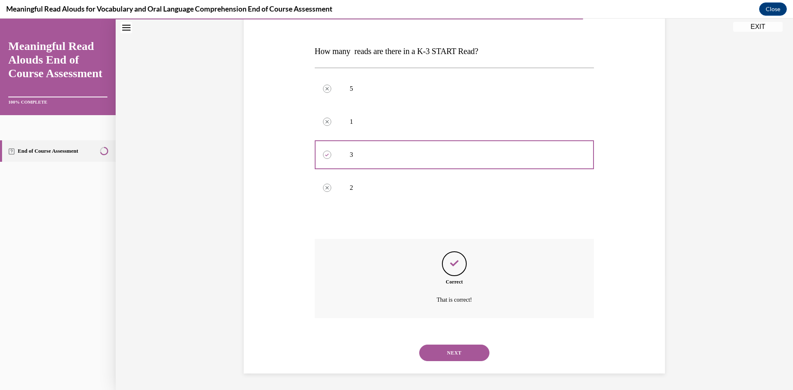
click at [468, 359] on button "NEXT" at bounding box center [454, 353] width 70 height 17
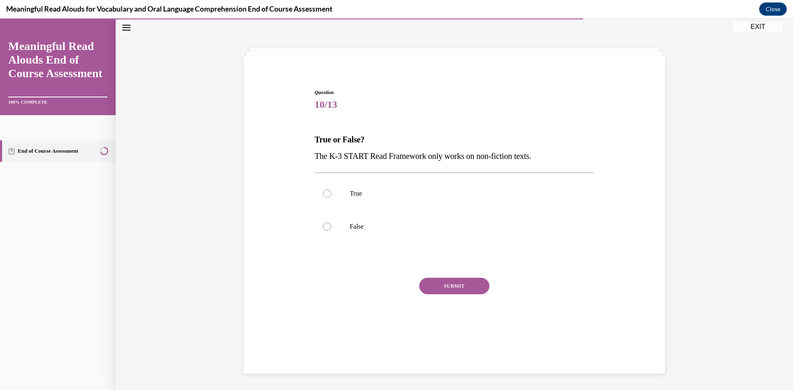
scroll to position [26, 0]
click at [346, 230] on label "False" at bounding box center [455, 226] width 280 height 33
click at [331, 230] on input "False" at bounding box center [327, 227] width 8 height 8
radio input "true"
click at [473, 286] on button "SUBMIT" at bounding box center [454, 286] width 70 height 17
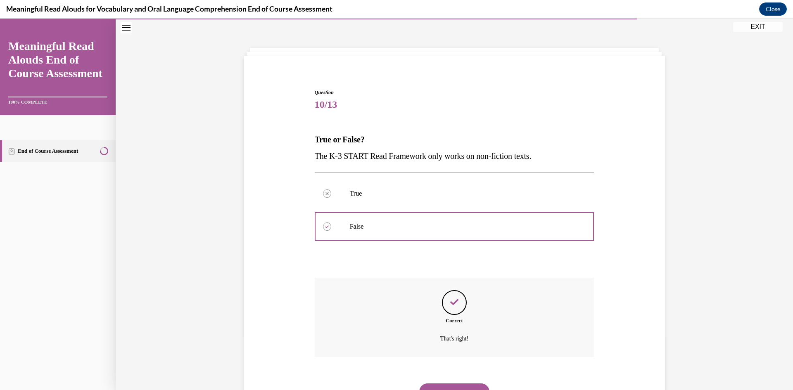
scroll to position [65, 0]
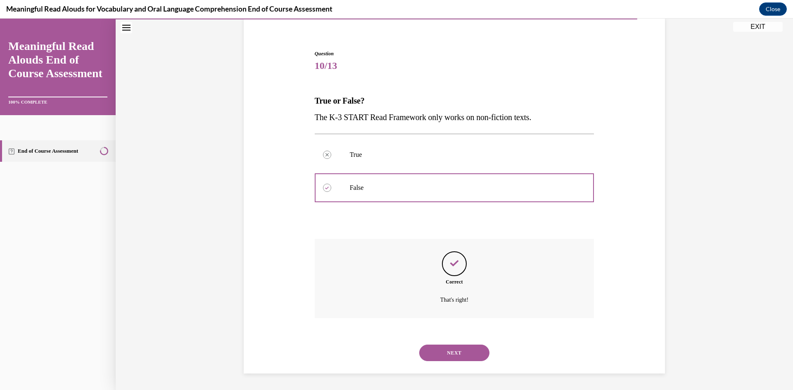
click at [445, 354] on button "NEXT" at bounding box center [454, 353] width 70 height 17
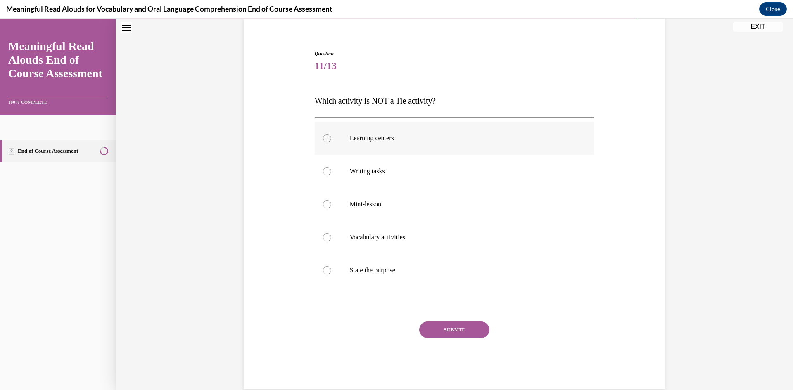
scroll to position [43, 0]
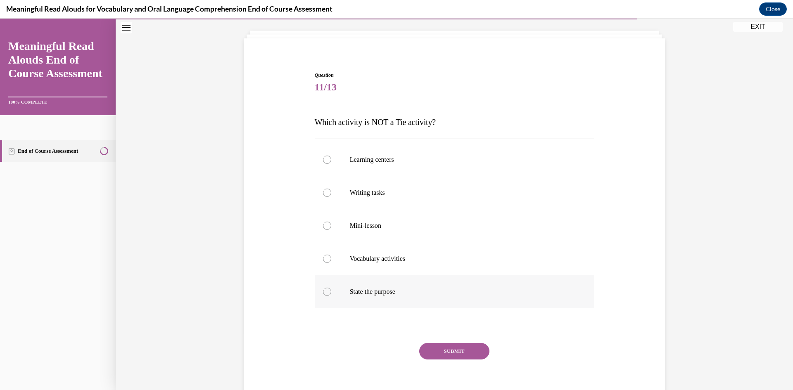
click at [374, 291] on p "State the purpose" at bounding box center [462, 292] width 224 height 8
click at [331, 291] on input "State the purpose" at bounding box center [327, 292] width 8 height 8
radio input "true"
click at [431, 346] on button "SUBMIT" at bounding box center [454, 351] width 70 height 17
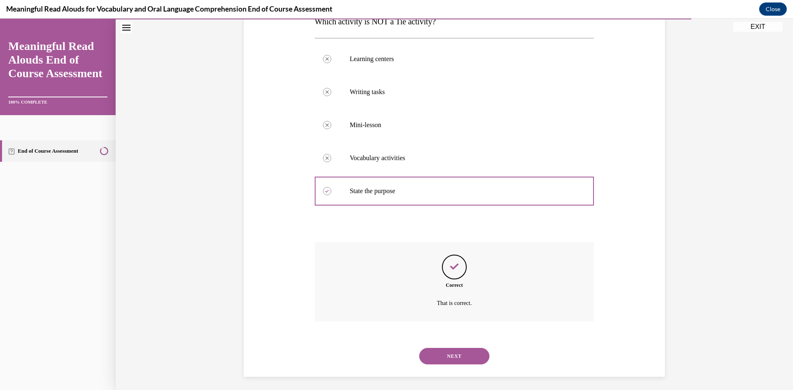
scroll to position [147, 0]
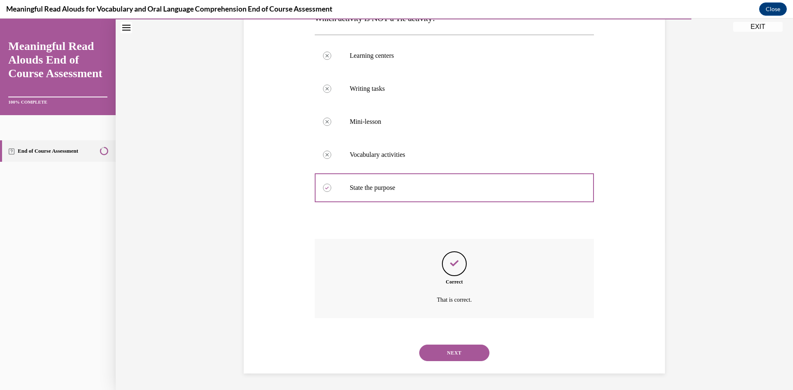
click at [457, 353] on button "NEXT" at bounding box center [454, 353] width 70 height 17
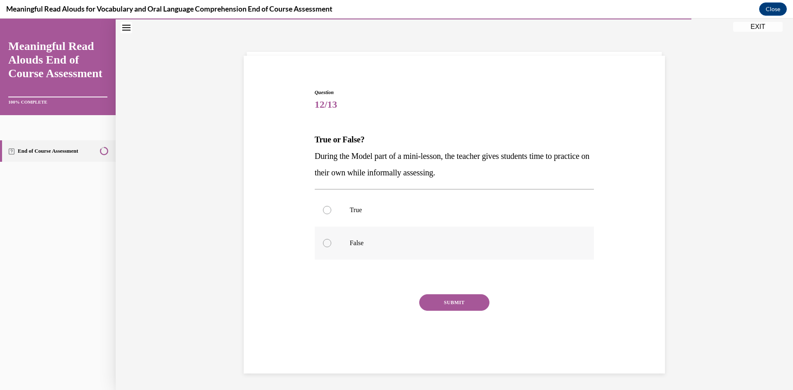
click at [348, 233] on label "False" at bounding box center [455, 243] width 280 height 33
click at [331, 239] on input "False" at bounding box center [327, 243] width 8 height 8
radio input "true"
click at [443, 299] on button "SUBMIT" at bounding box center [454, 302] width 70 height 17
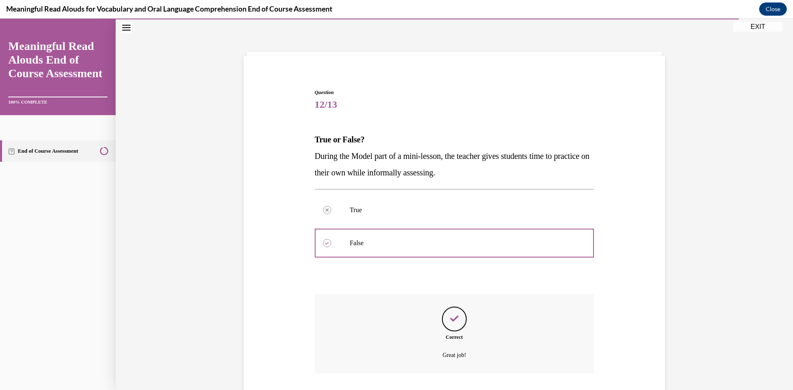
scroll to position [81, 0]
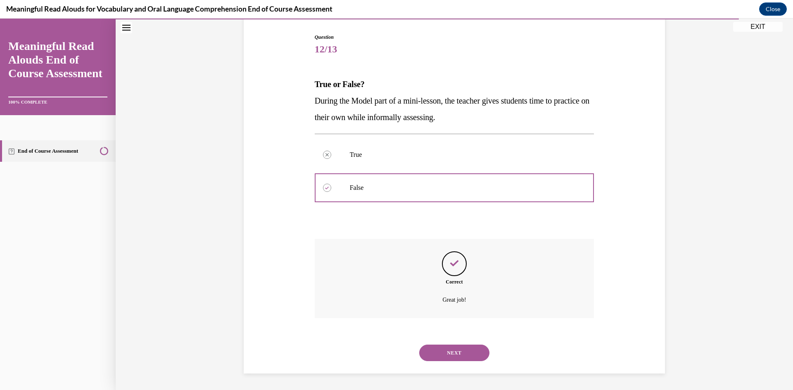
click at [448, 355] on button "NEXT" at bounding box center [454, 353] width 70 height 17
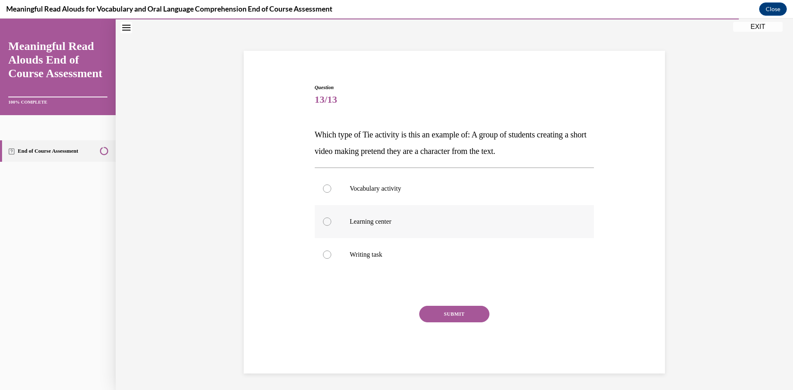
click at [361, 226] on label "Learning center" at bounding box center [455, 221] width 280 height 33
click at [331, 226] on input "Learning center" at bounding box center [327, 222] width 8 height 8
radio input "true"
click at [446, 319] on button "SUBMIT" at bounding box center [454, 314] width 70 height 17
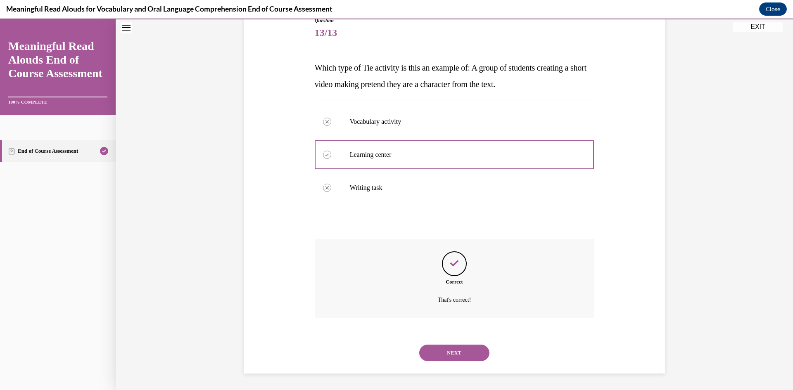
click at [454, 351] on button "NEXT" at bounding box center [454, 353] width 70 height 17
